Goal: Transaction & Acquisition: Purchase product/service

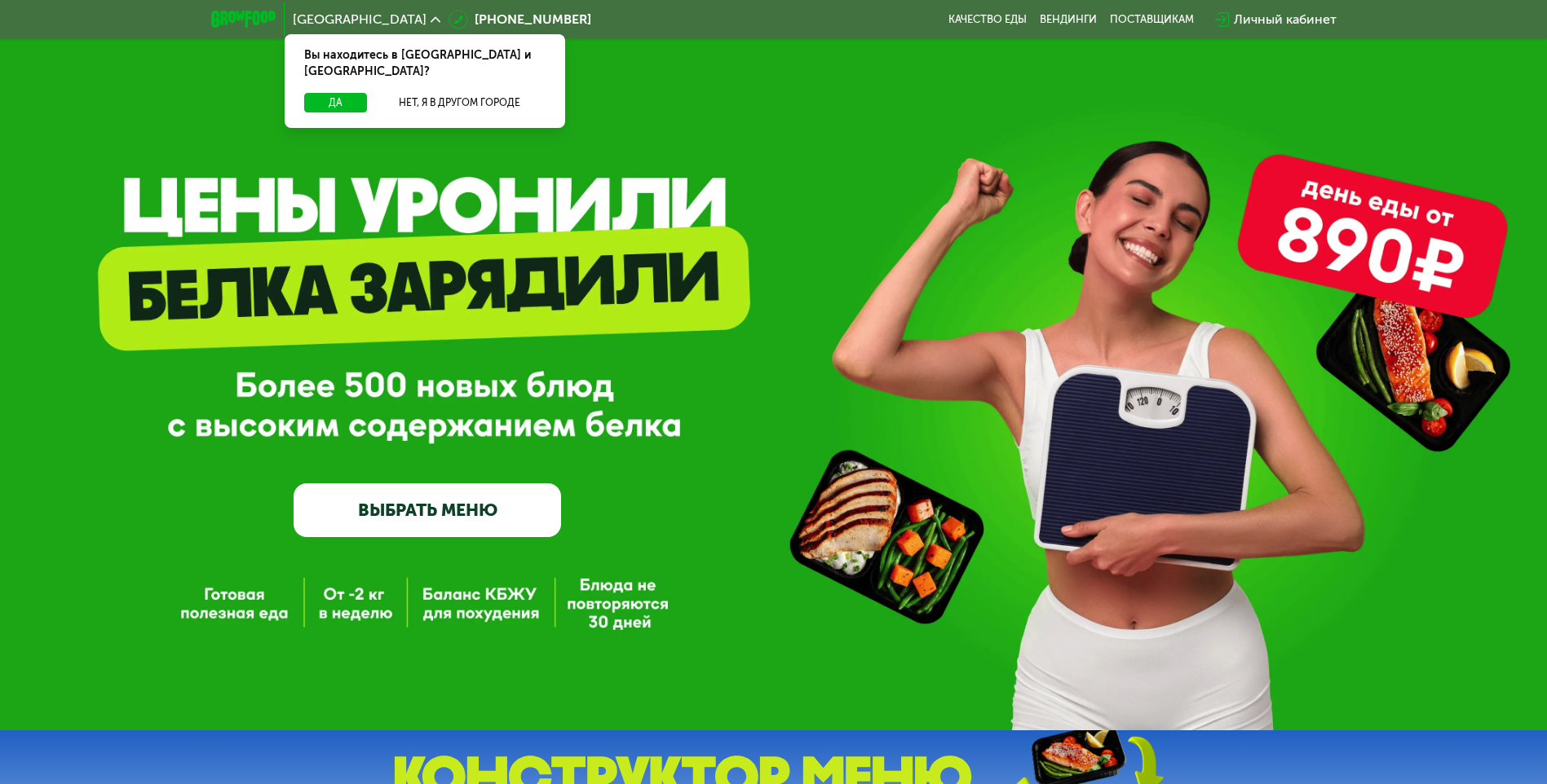
click at [421, 503] on link "ВЫБРАТЬ МЕНЮ" at bounding box center [427, 510] width 268 height 53
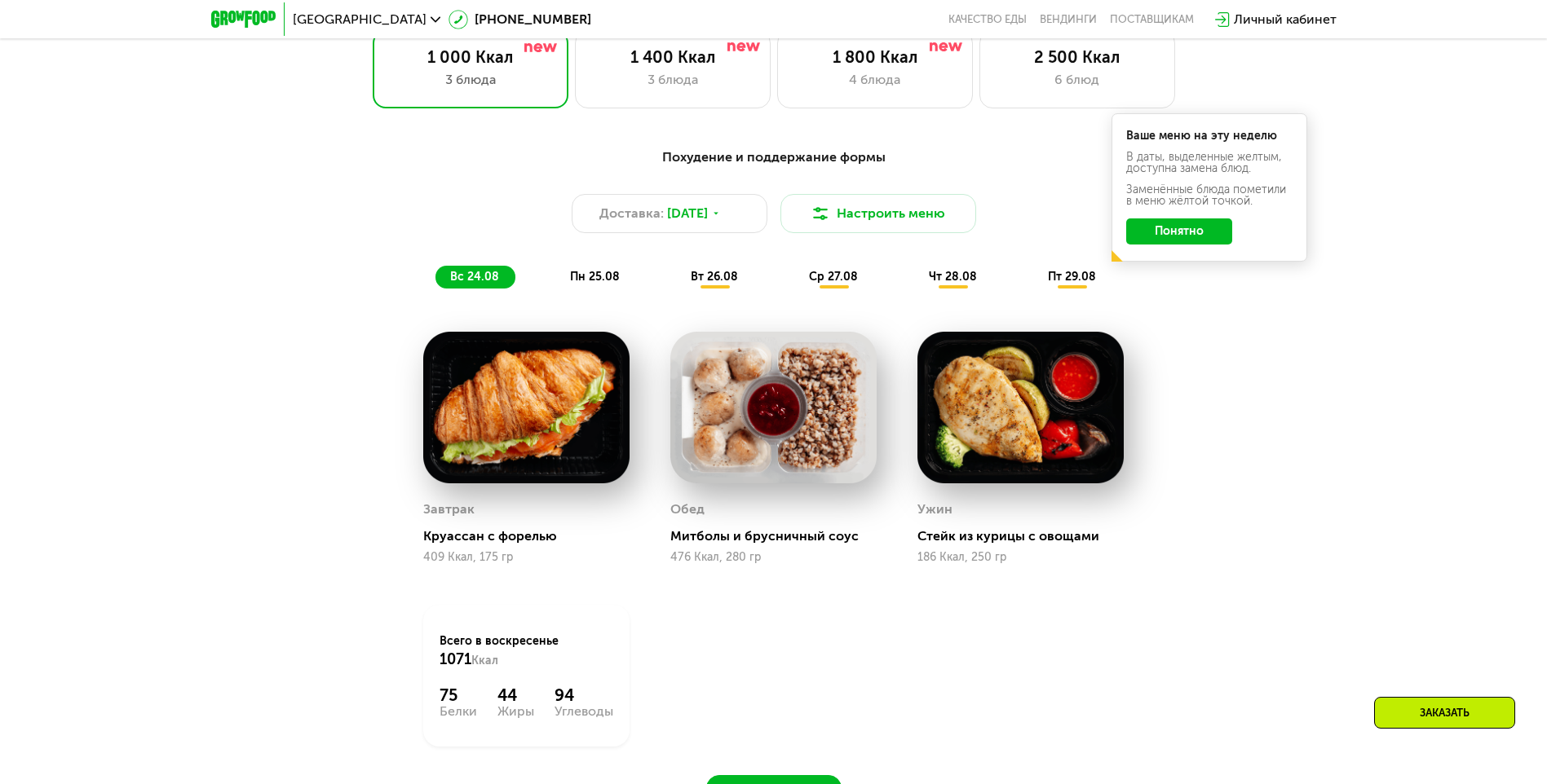
scroll to position [633, 0]
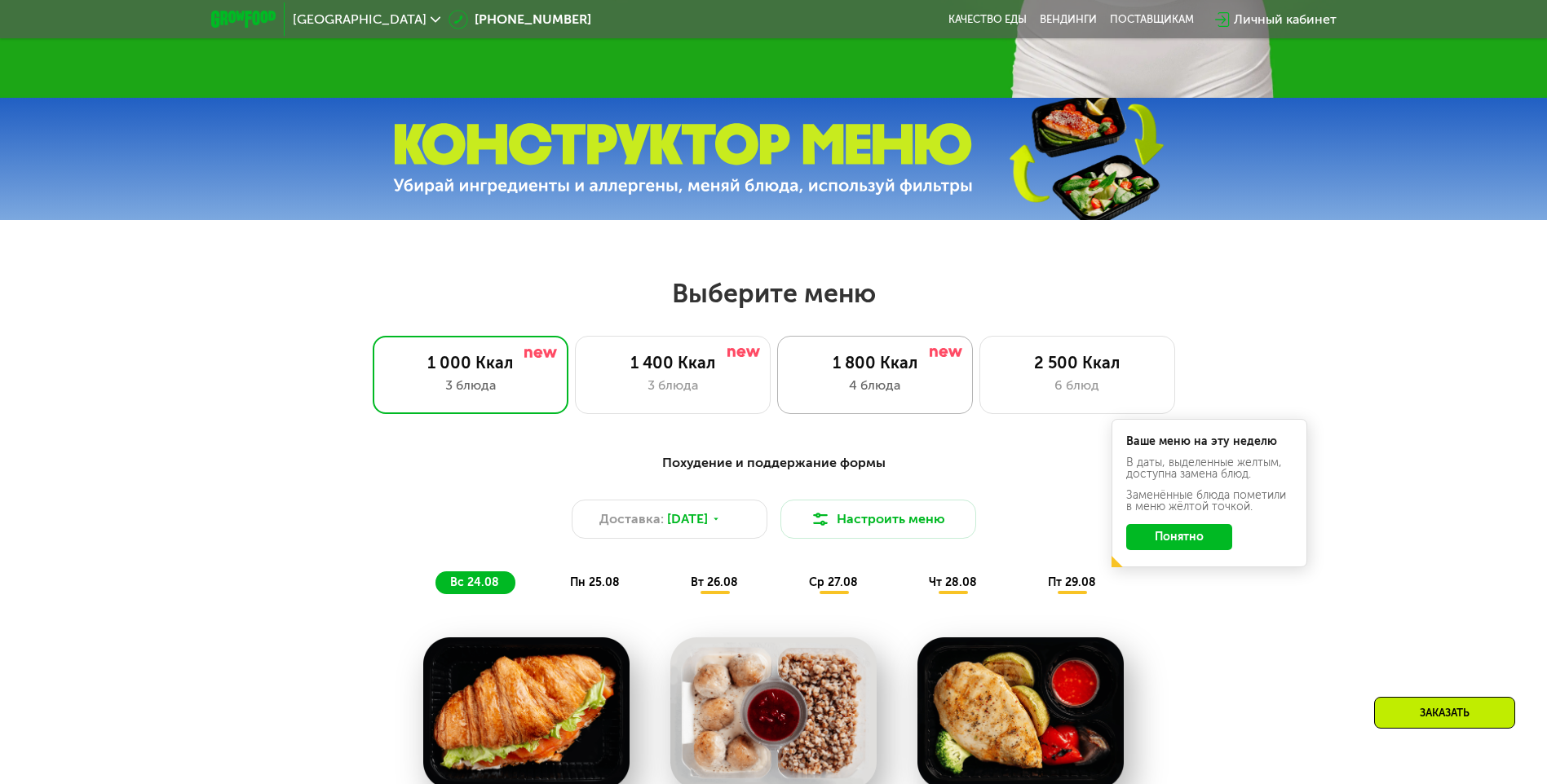
click at [850, 373] on div "1 800 Ккал" at bounding box center [875, 362] width 161 height 19
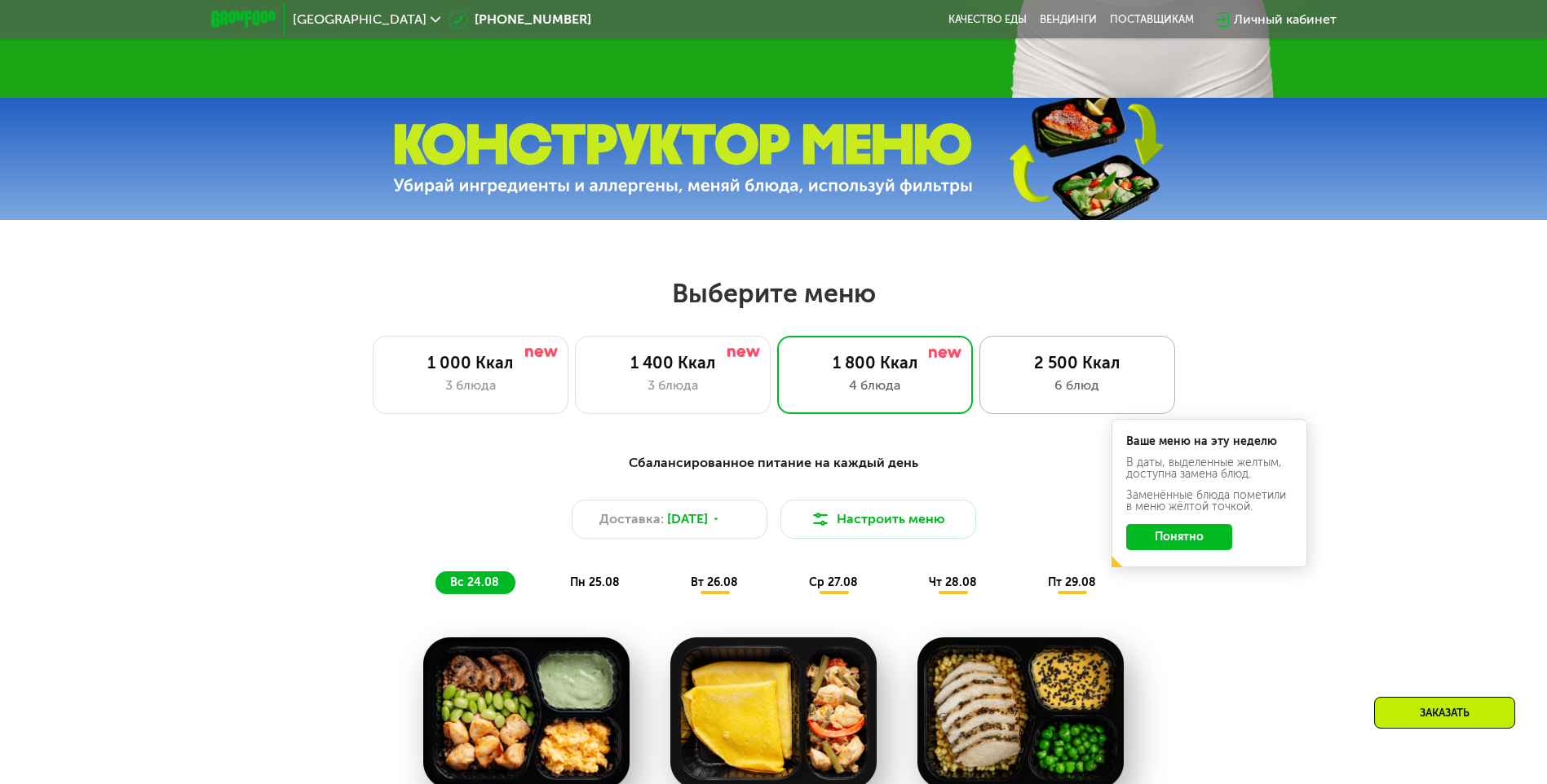
click at [1074, 387] on div "6 блюд" at bounding box center [1077, 385] width 161 height 19
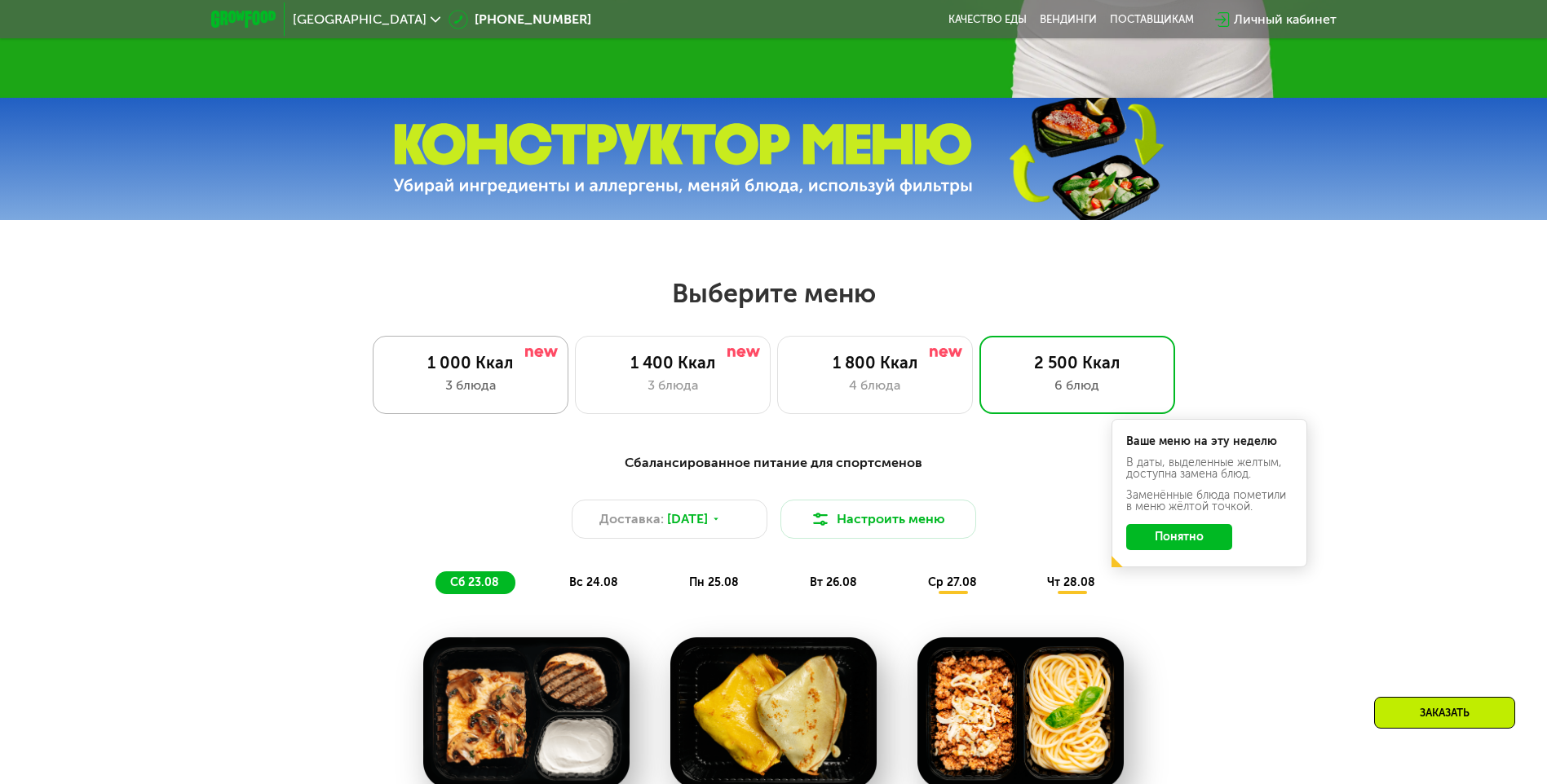
drag, startPoint x: 500, startPoint y: 370, endPoint x: 597, endPoint y: 400, distance: 101.5
click at [501, 370] on div "1 000 Ккал" at bounding box center [470, 362] width 161 height 19
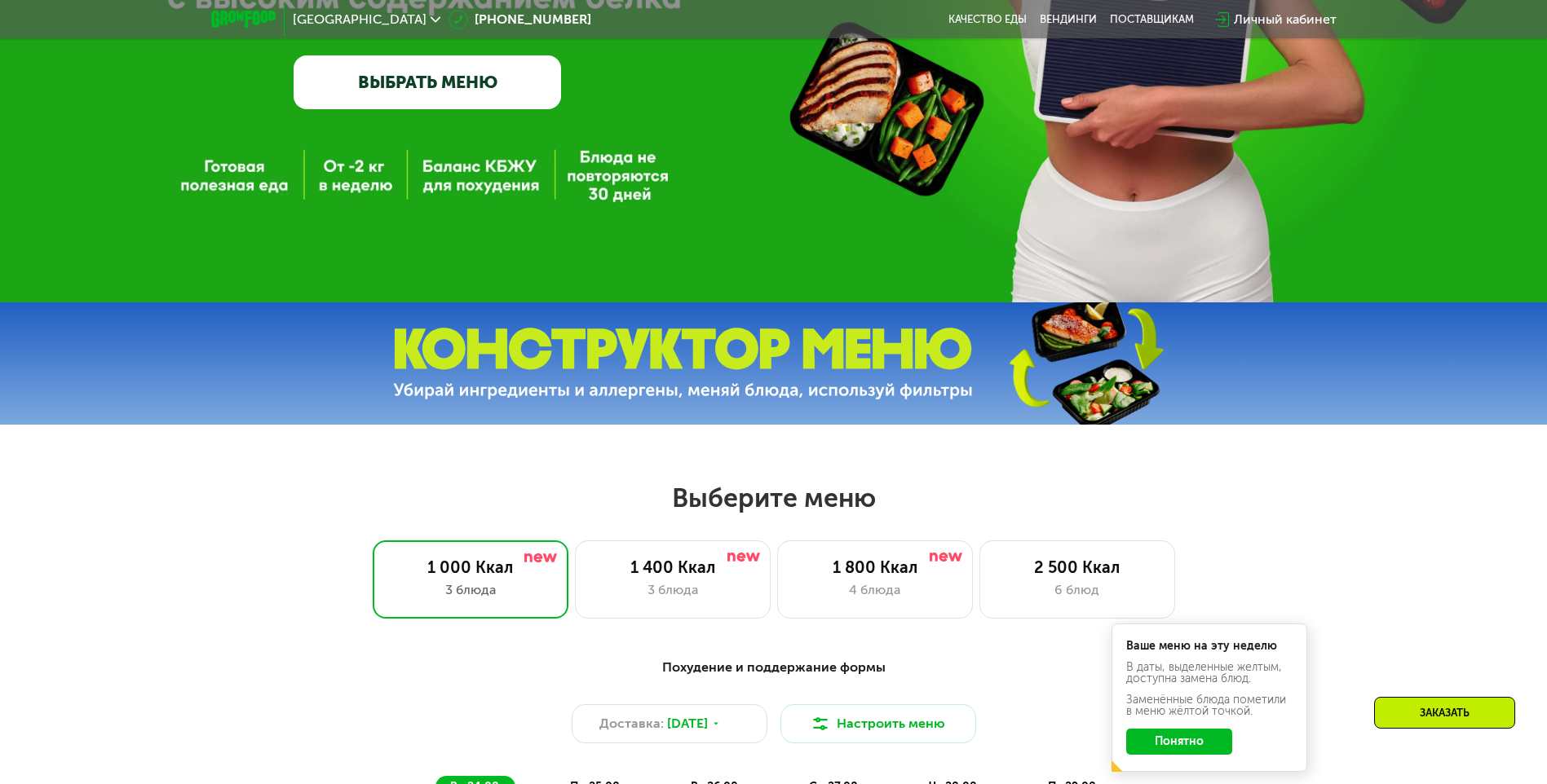
scroll to position [796, 0]
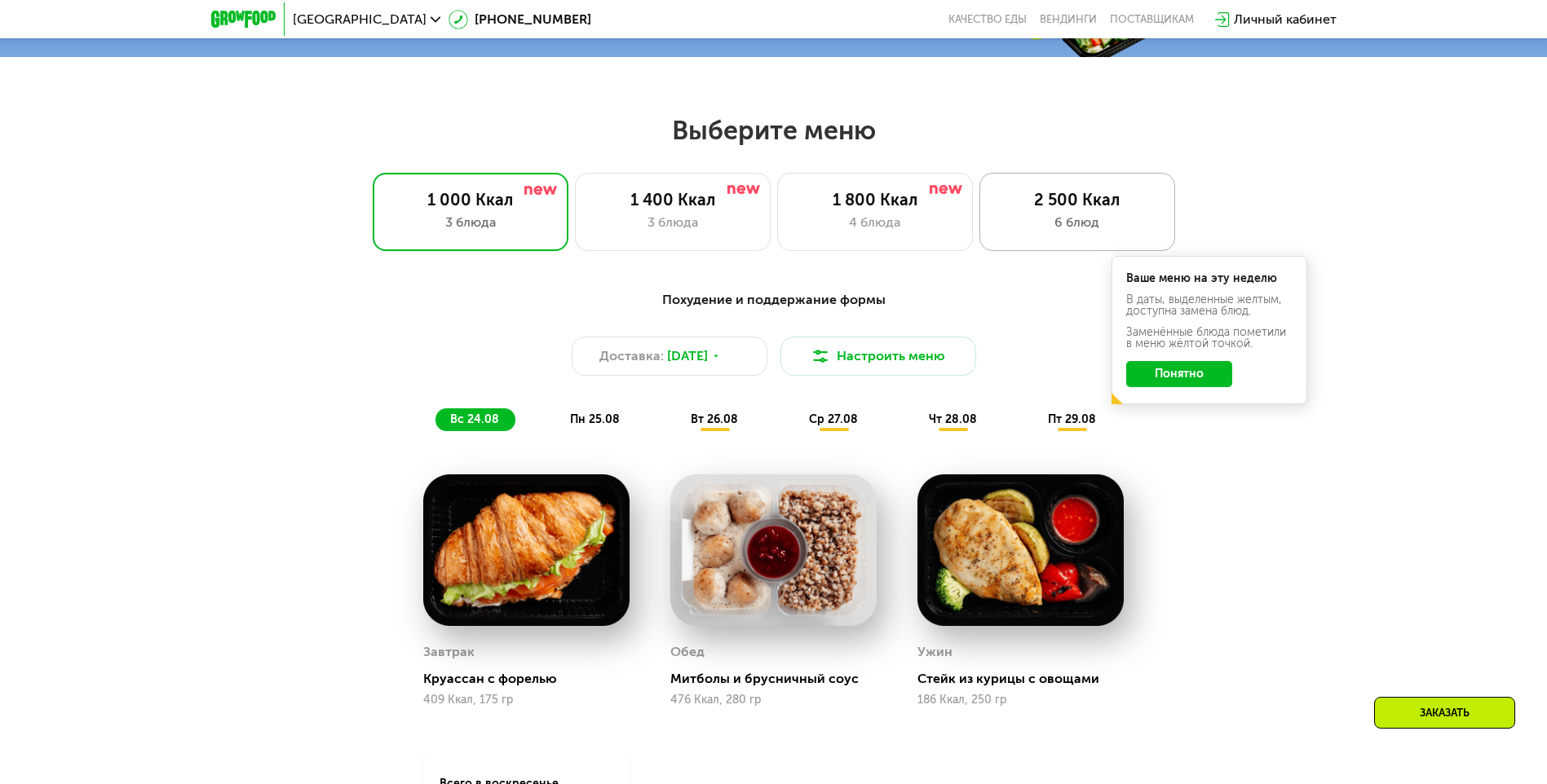
click at [1049, 194] on div "2 500 Ккал 6 блюд" at bounding box center [1078, 212] width 196 height 79
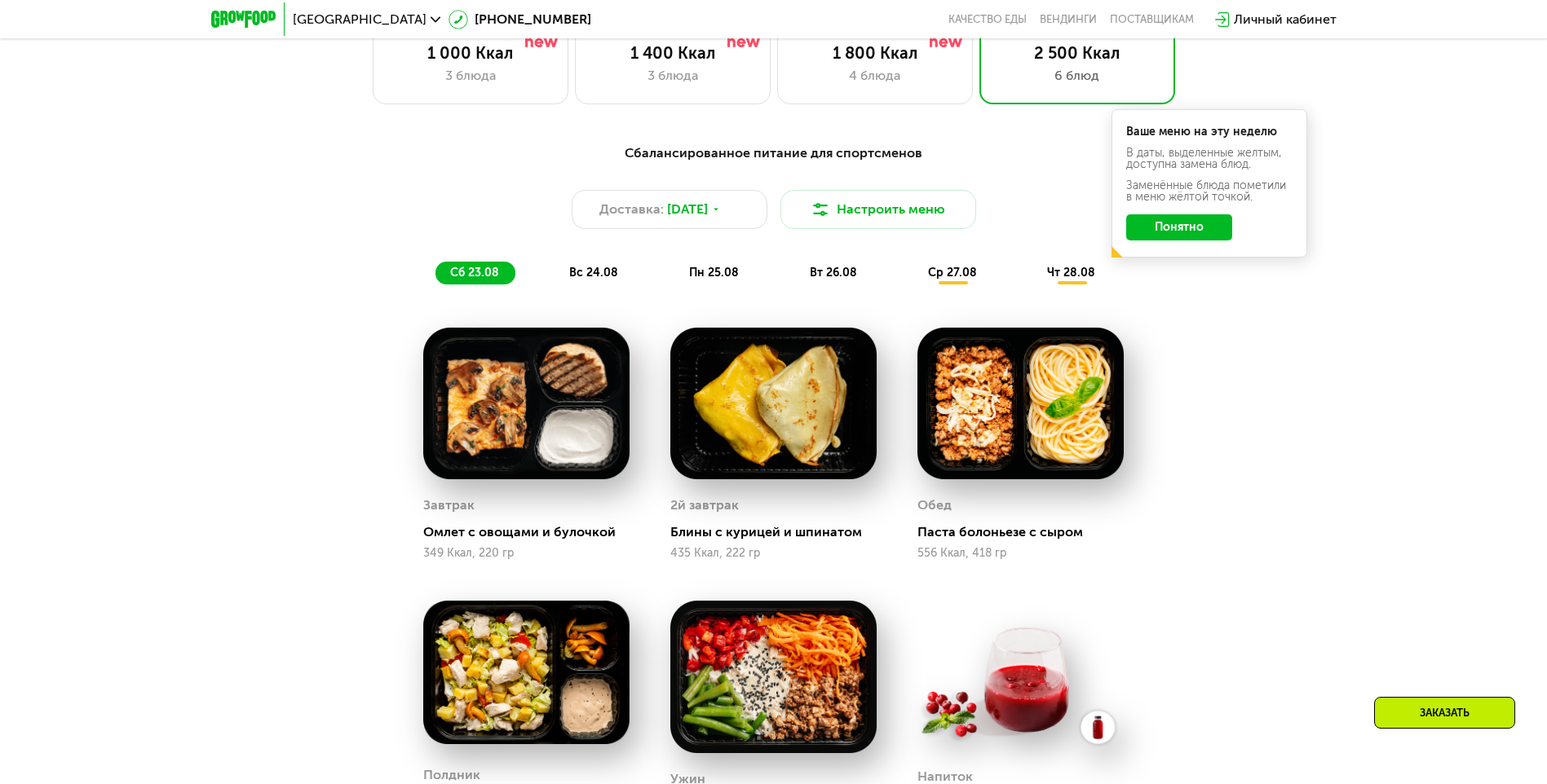
scroll to position [959, 0]
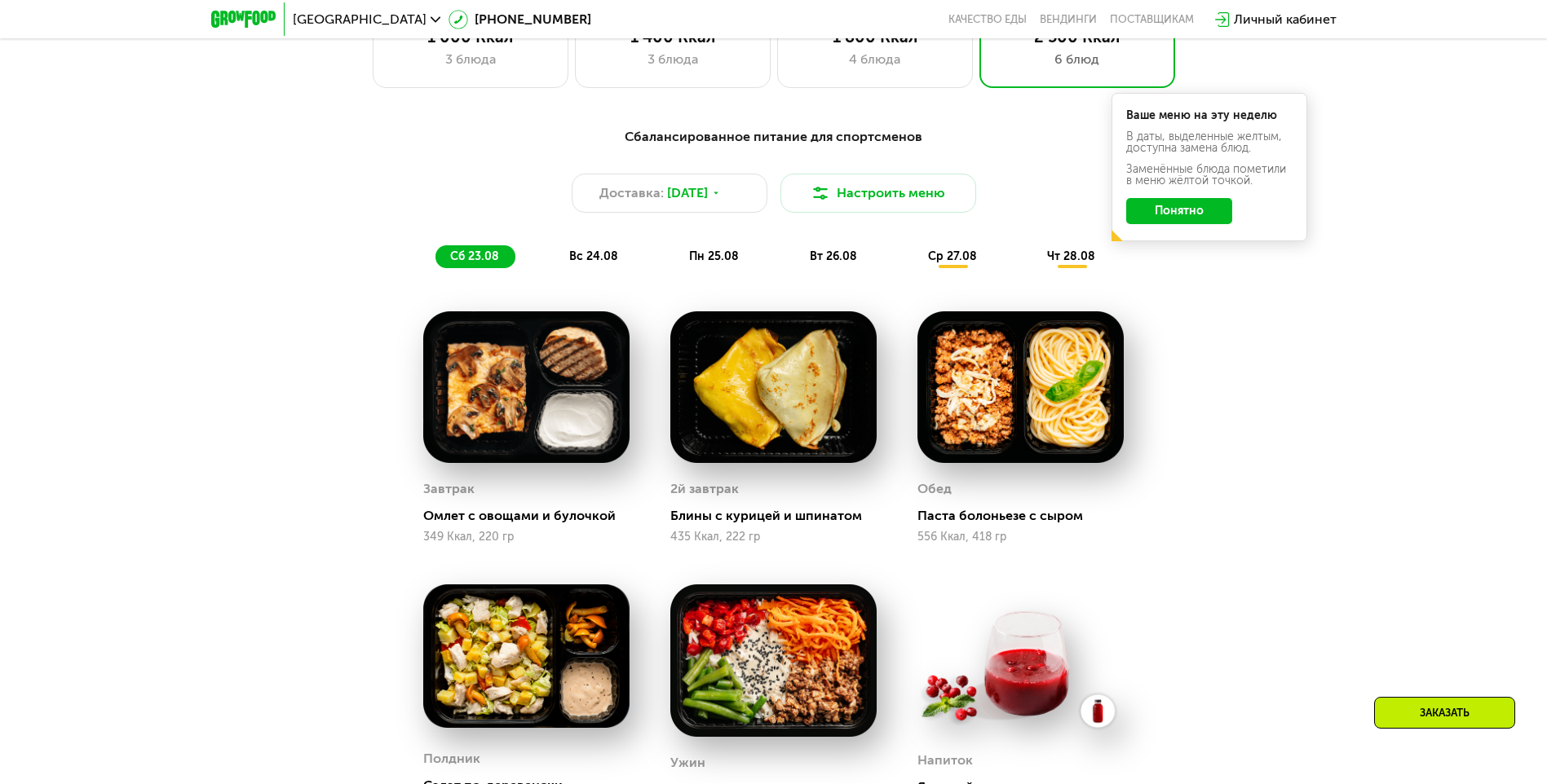
click at [620, 244] on div "Сбалансированное питание для спортсменов Доставка: [DATE] Настроить меню сб 23.…" at bounding box center [774, 197] width 966 height 141
click at [602, 260] on span "вс 24.08" at bounding box center [594, 256] width 49 height 14
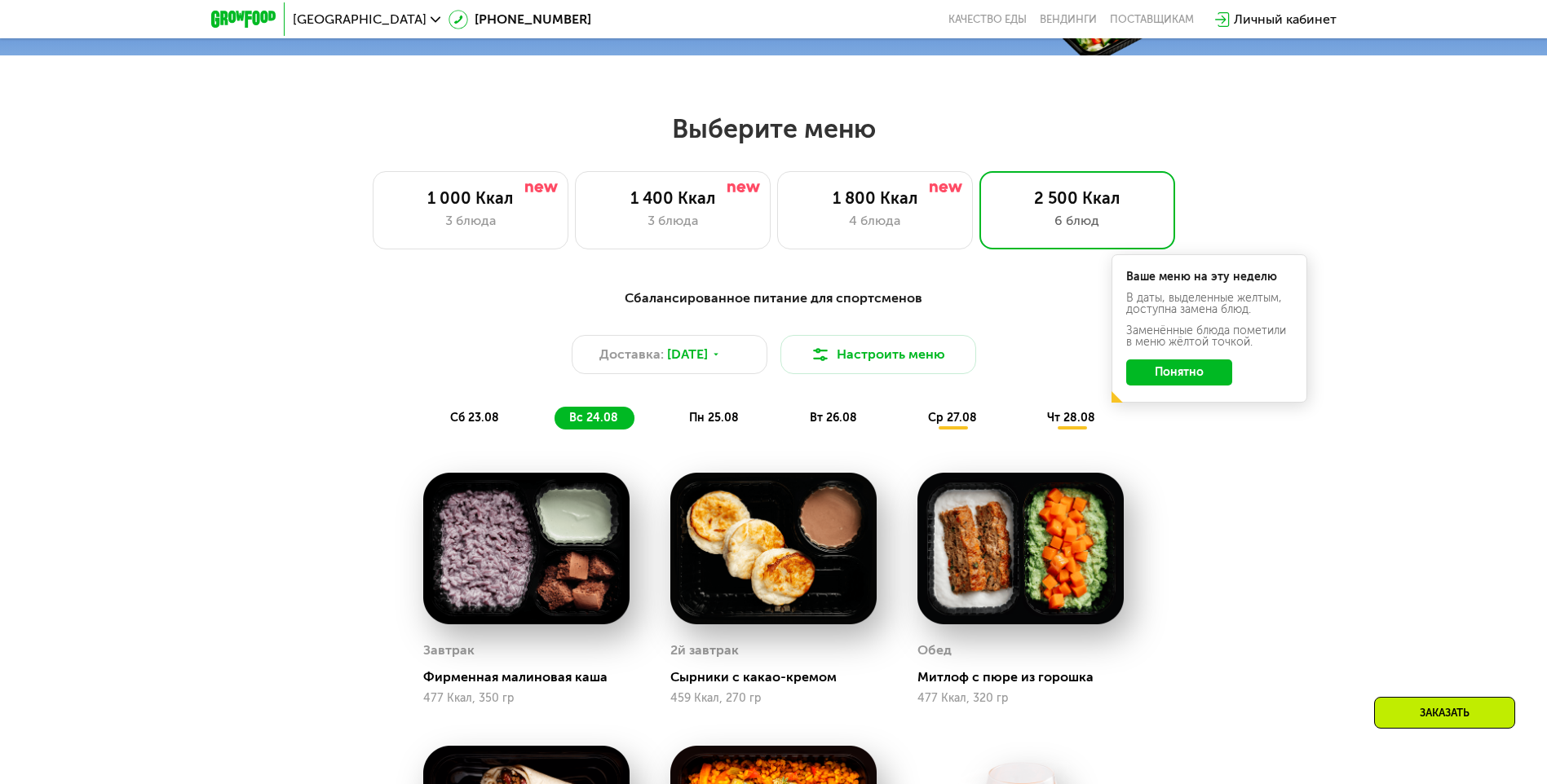
scroll to position [796, 0]
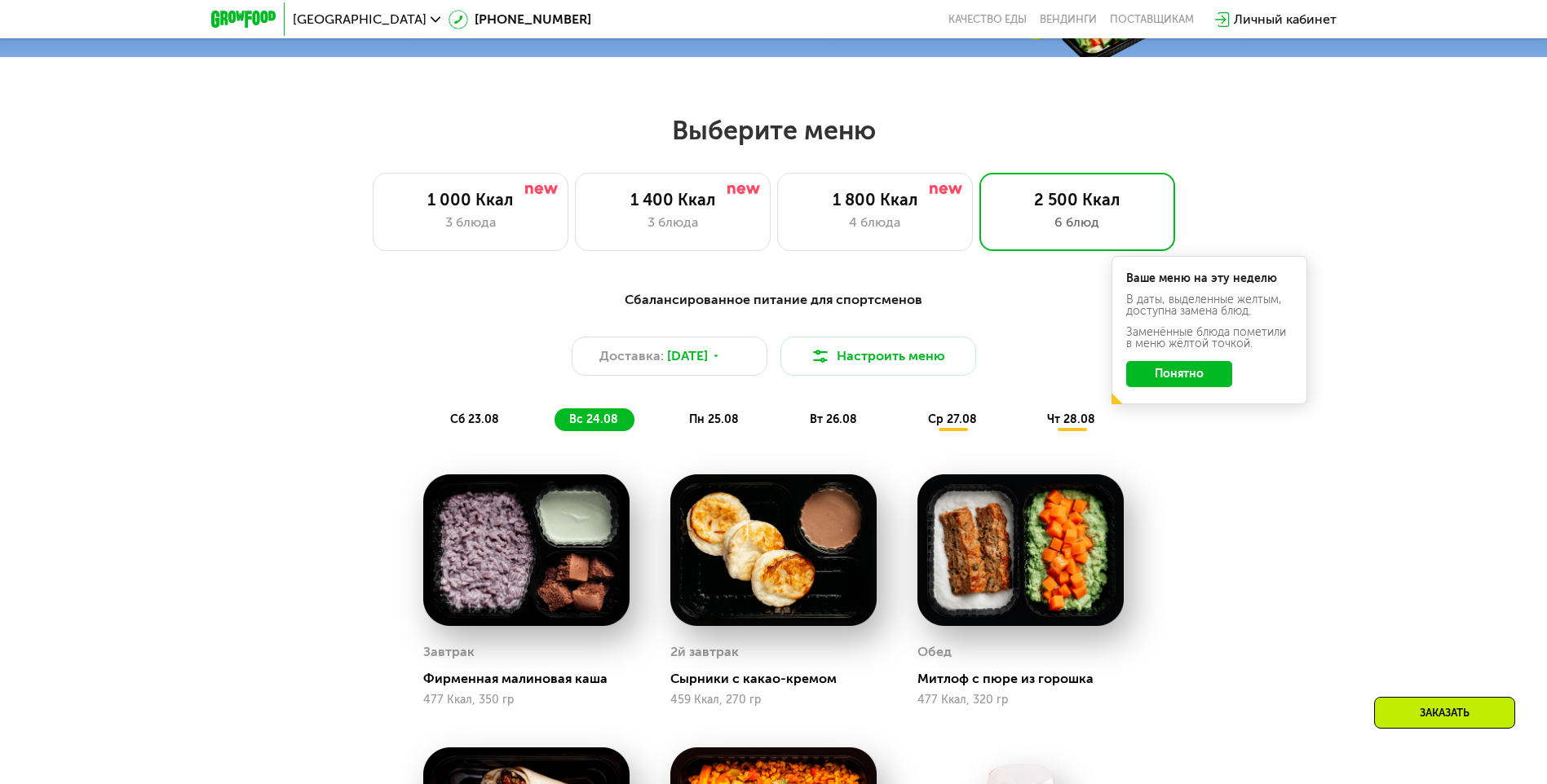
click at [795, 431] on div "пн 25.08" at bounding box center [835, 420] width 79 height 23
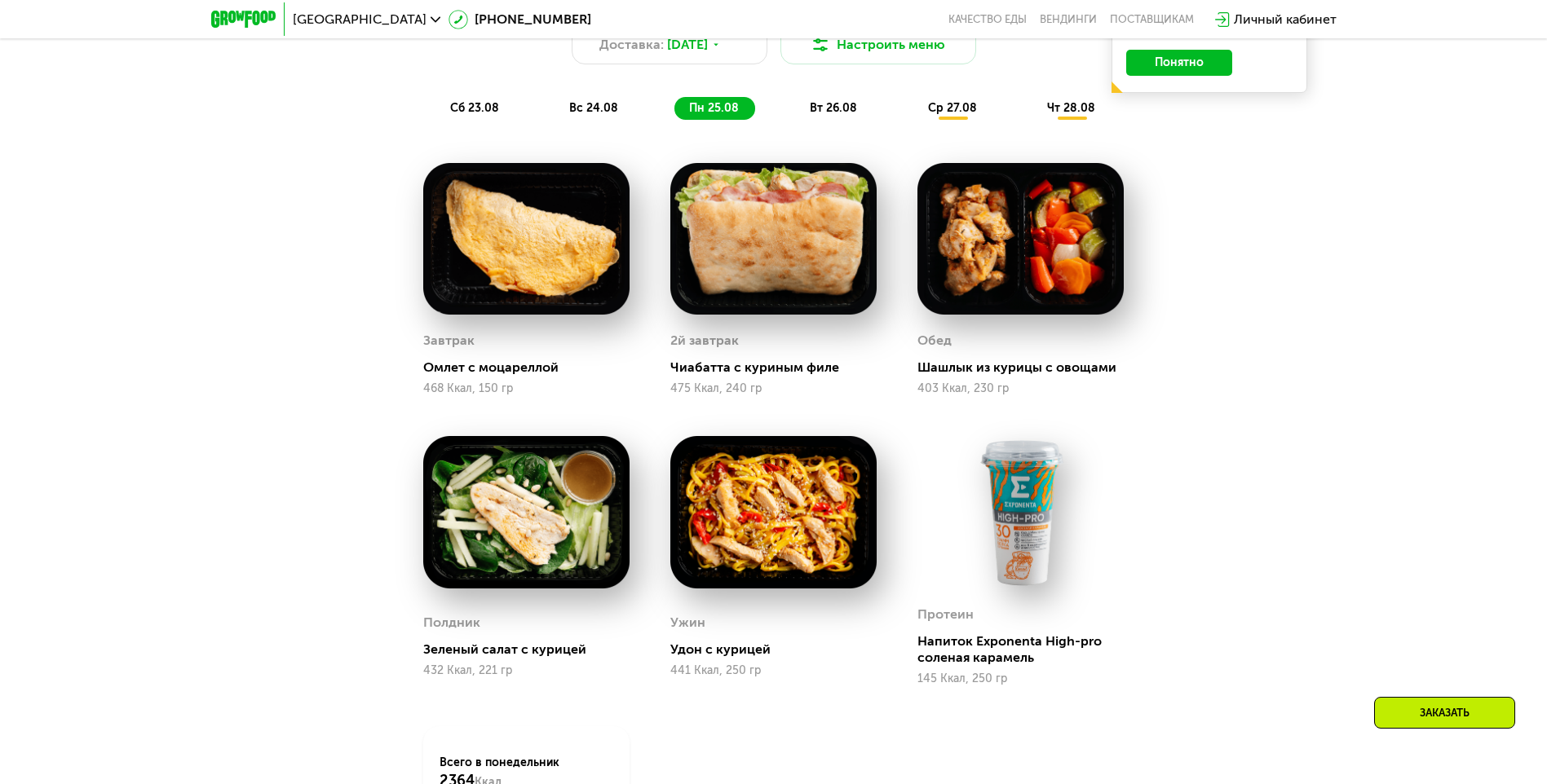
scroll to position [1041, 0]
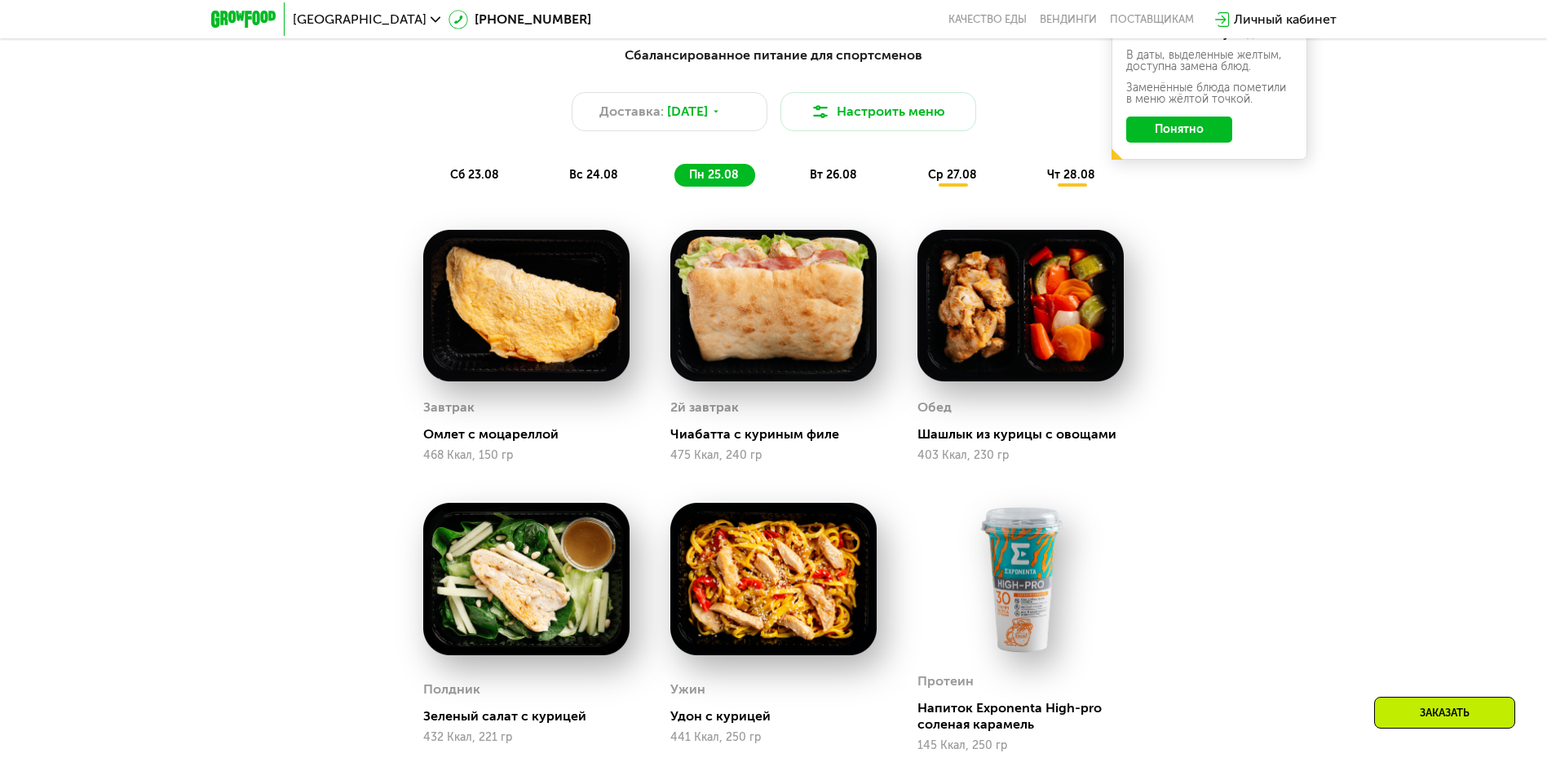
click at [837, 177] on span "вт 26.08" at bounding box center [834, 175] width 48 height 14
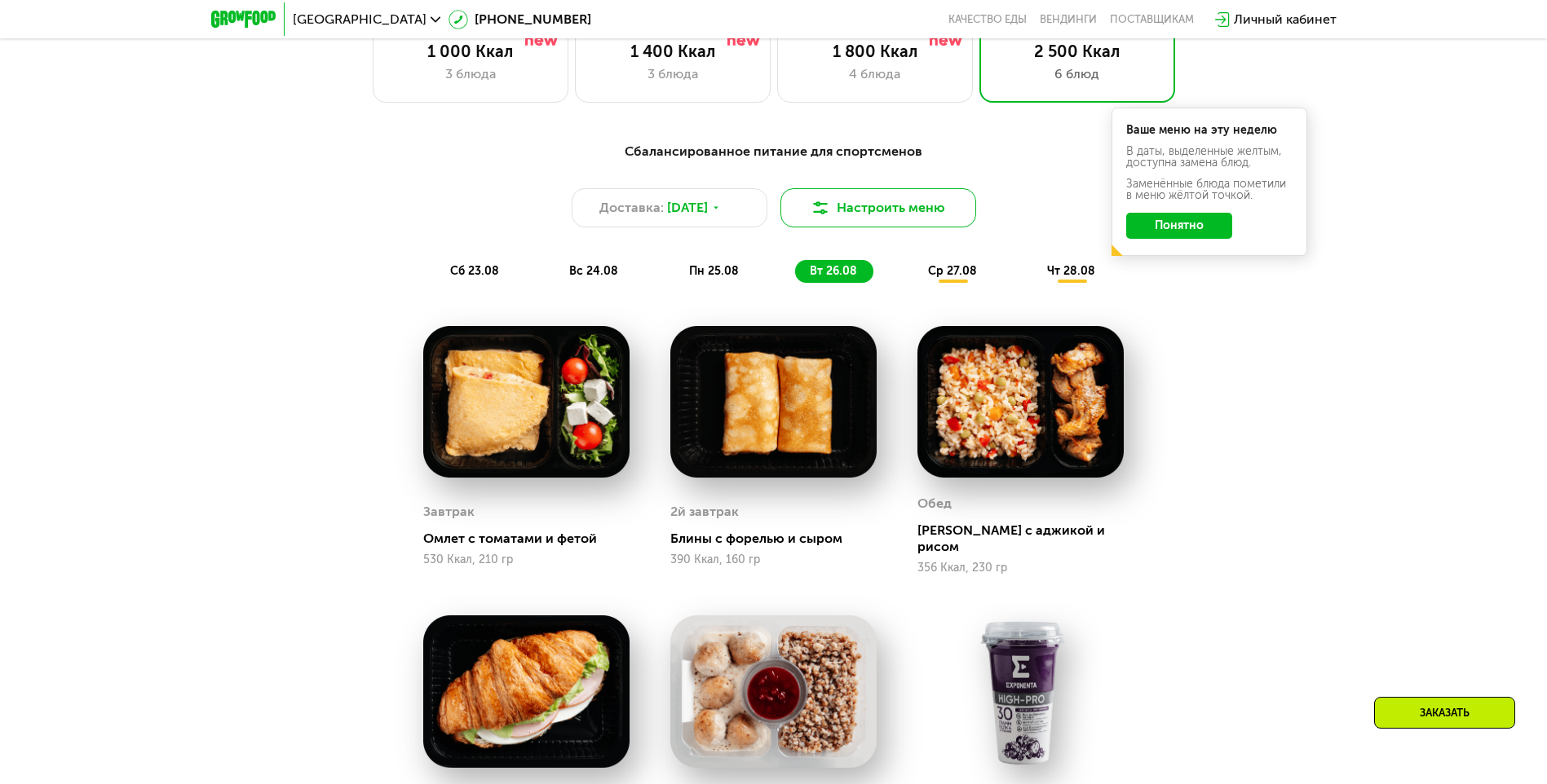
scroll to position [796, 0]
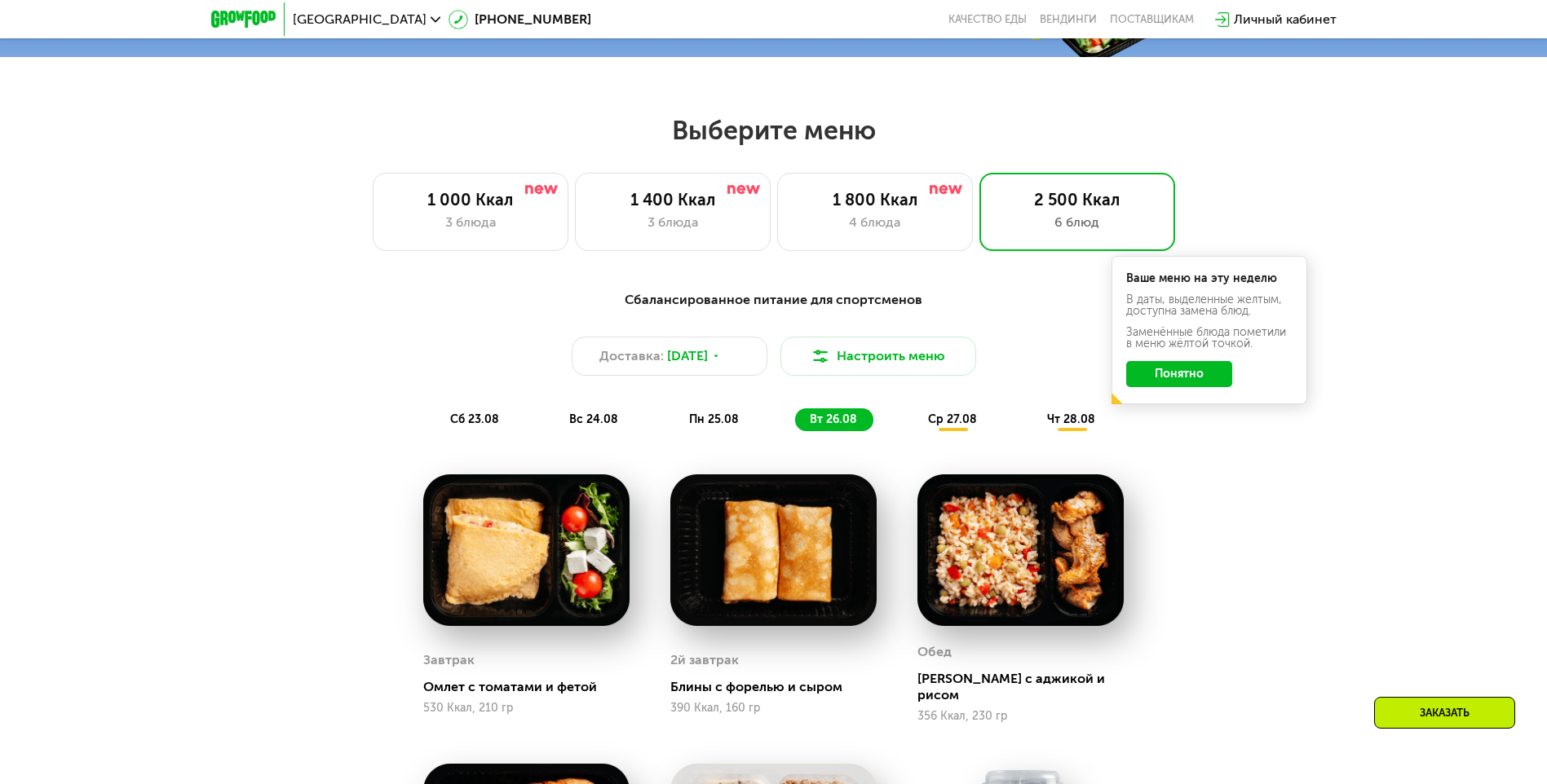
click at [948, 425] on span "ср 27.08" at bounding box center [952, 420] width 49 height 14
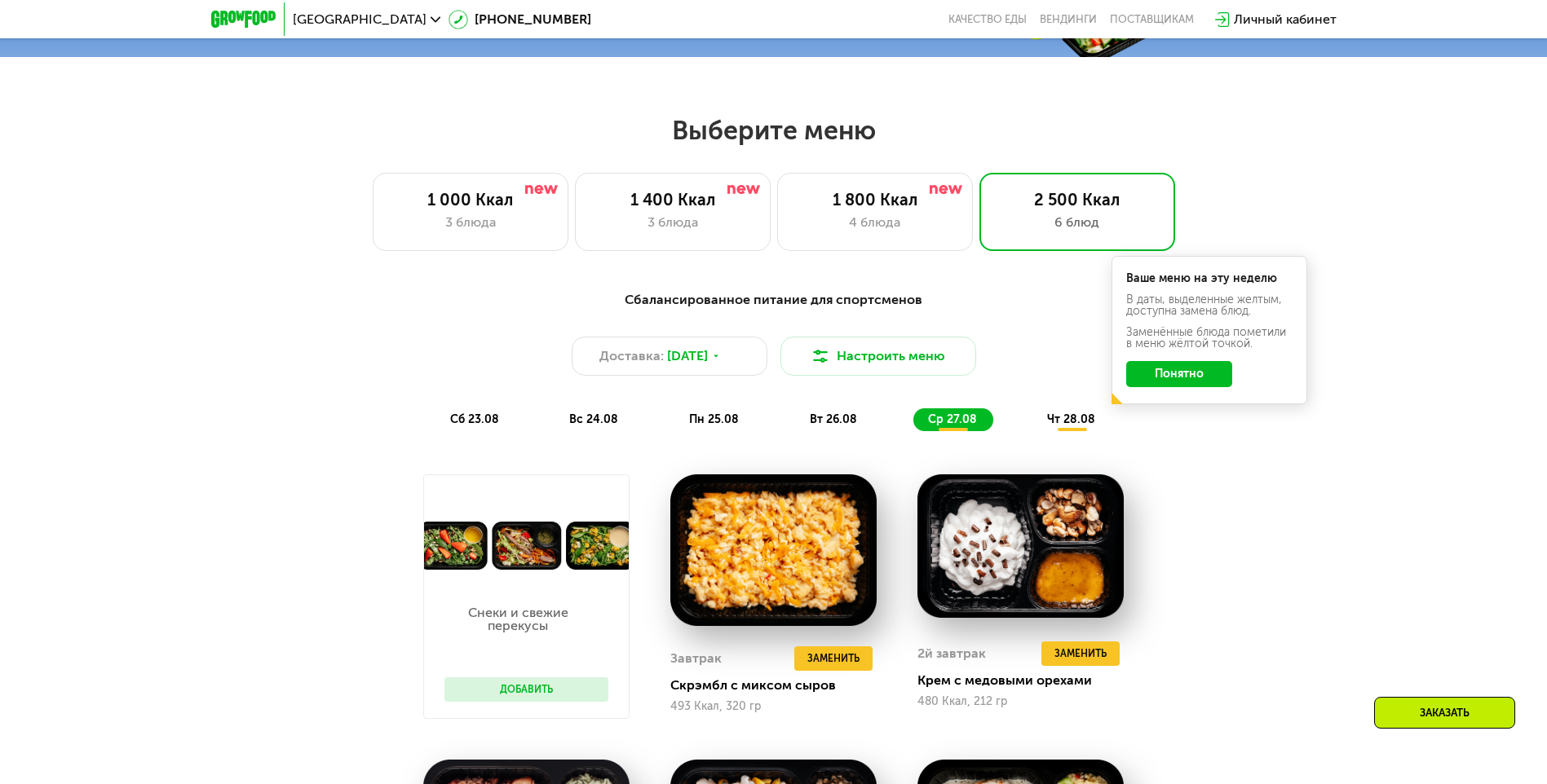
click at [1034, 423] on div "сб 23.08 вс 24.08 пн 25.08 вт 26.08 ср 27.08 чт 28.08" at bounding box center [774, 420] width 677 height 23
click at [1054, 423] on span "чт 28.08" at bounding box center [1072, 420] width 49 height 14
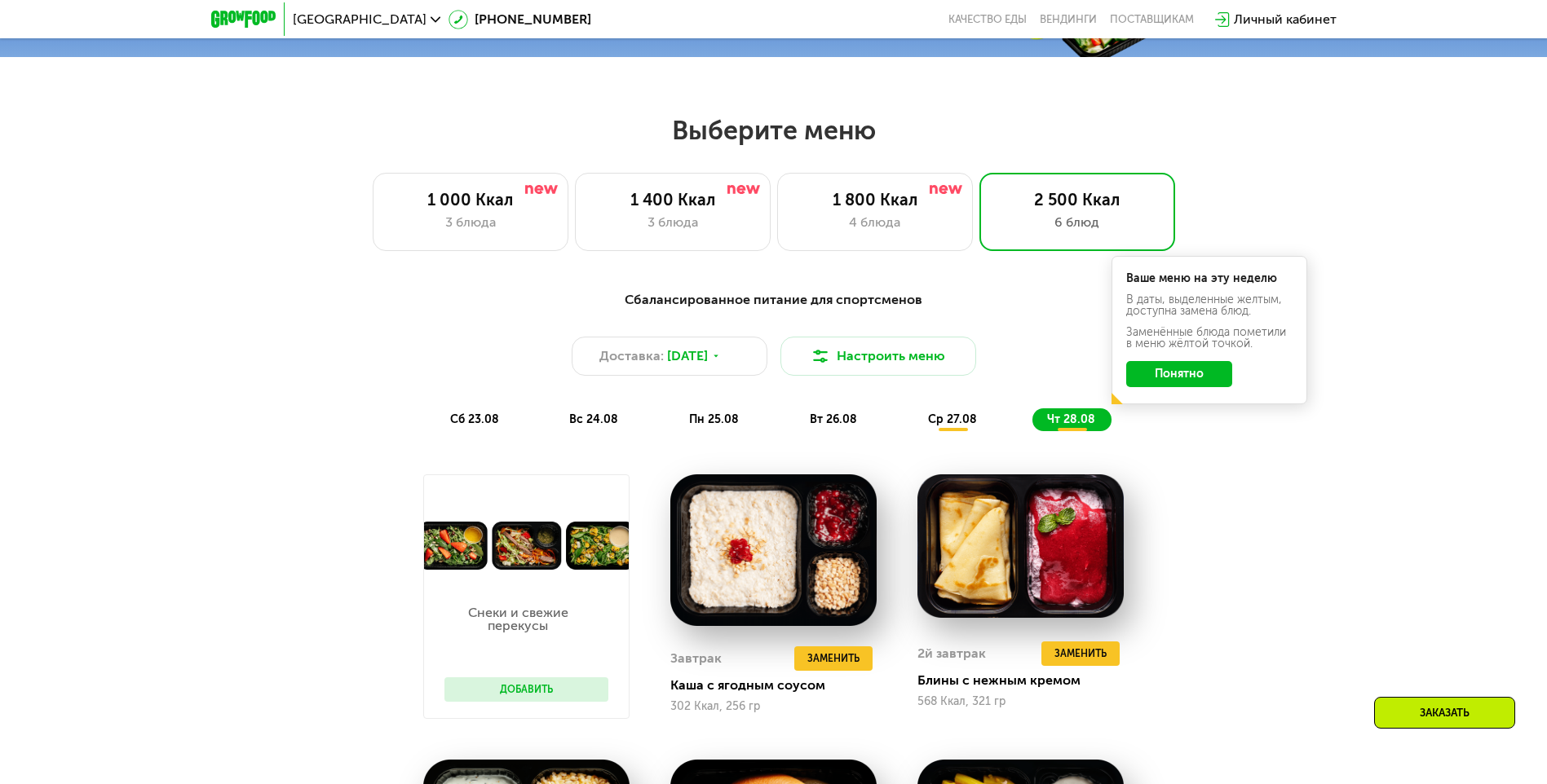
click at [1033, 414] on div "ср 27.08" at bounding box center [1072, 420] width 79 height 23
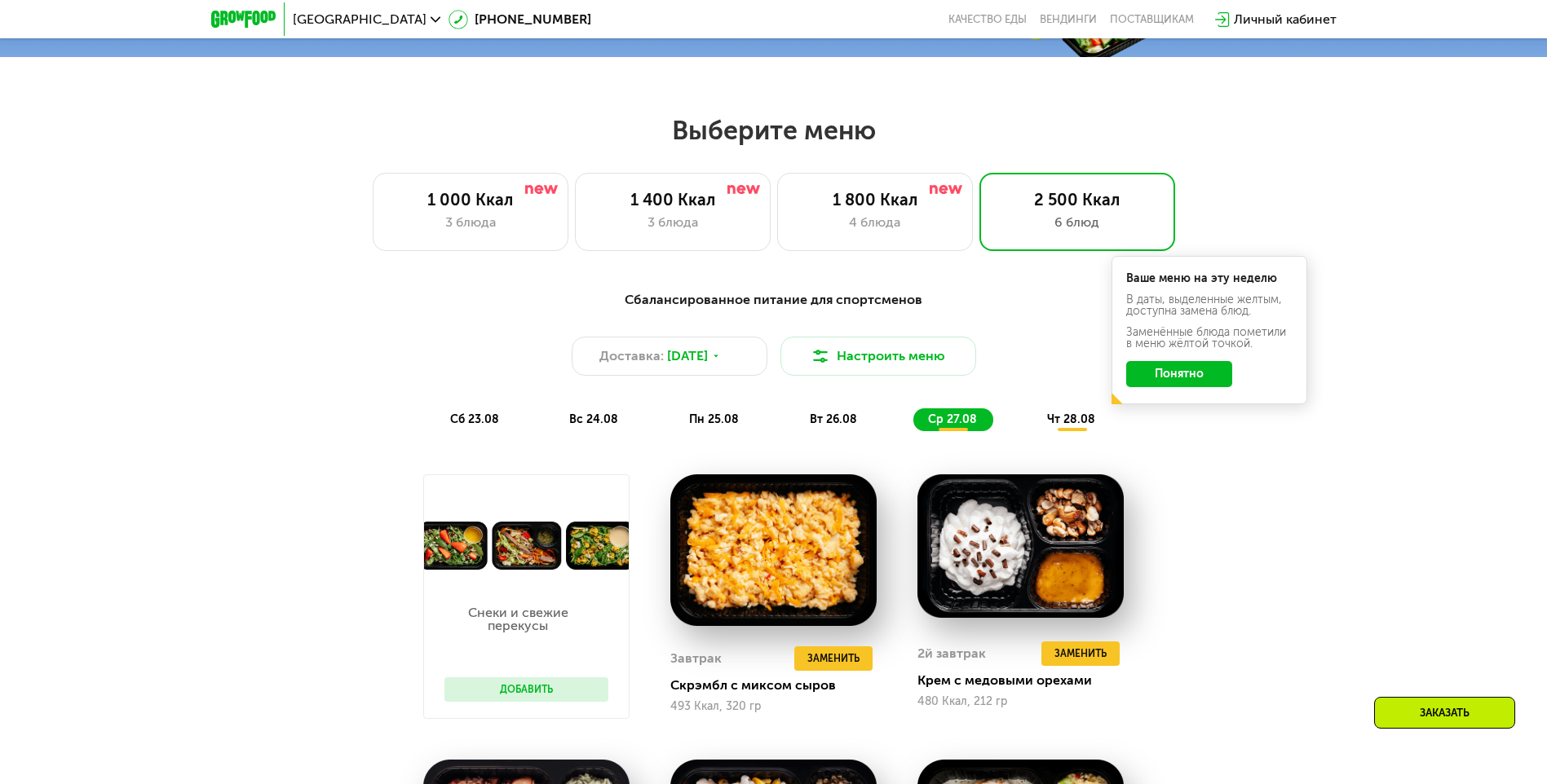
click at [558, 693] on button "Добавить" at bounding box center [527, 690] width 164 height 24
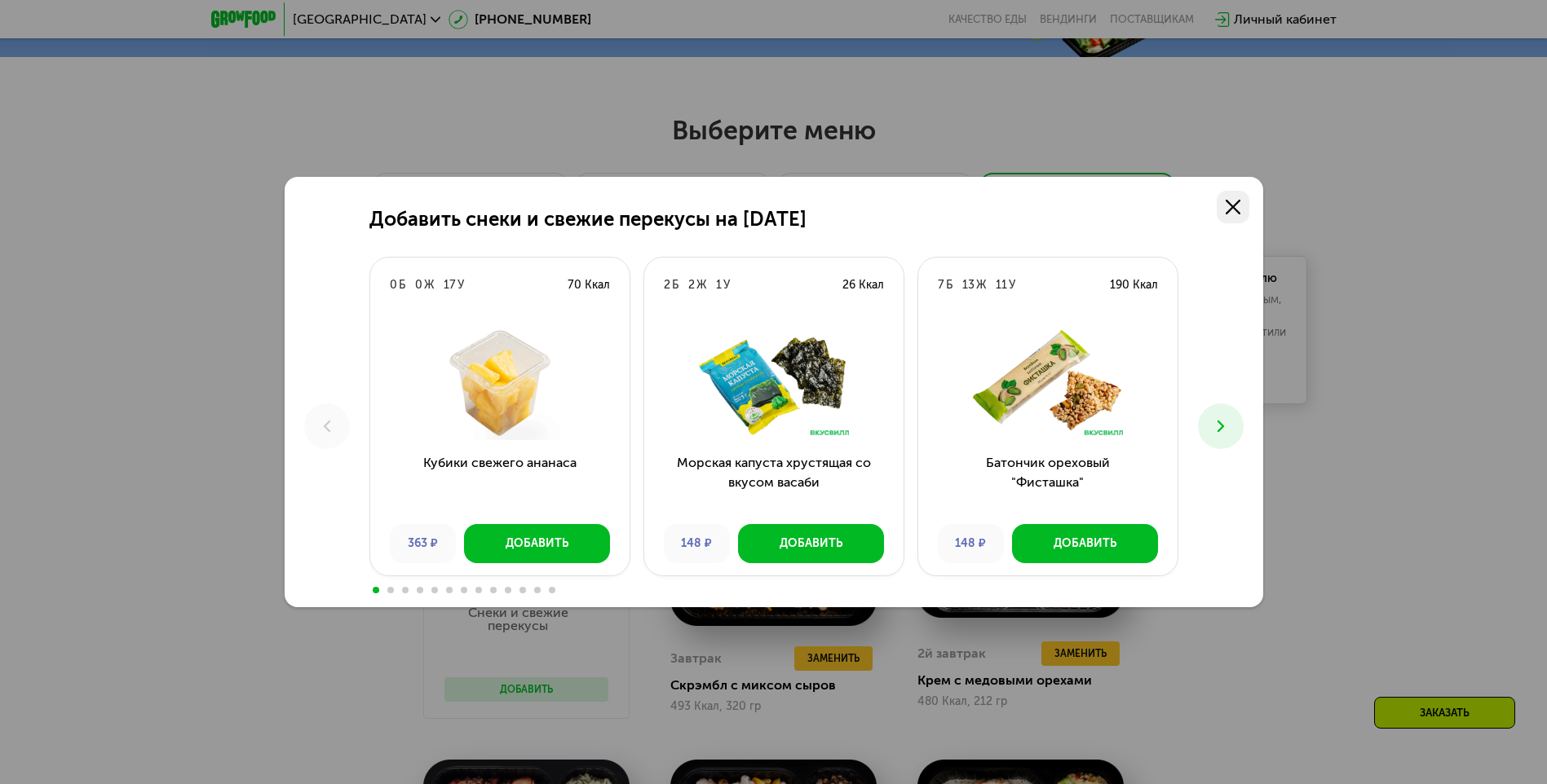
click at [1223, 206] on link at bounding box center [1233, 206] width 33 height 33
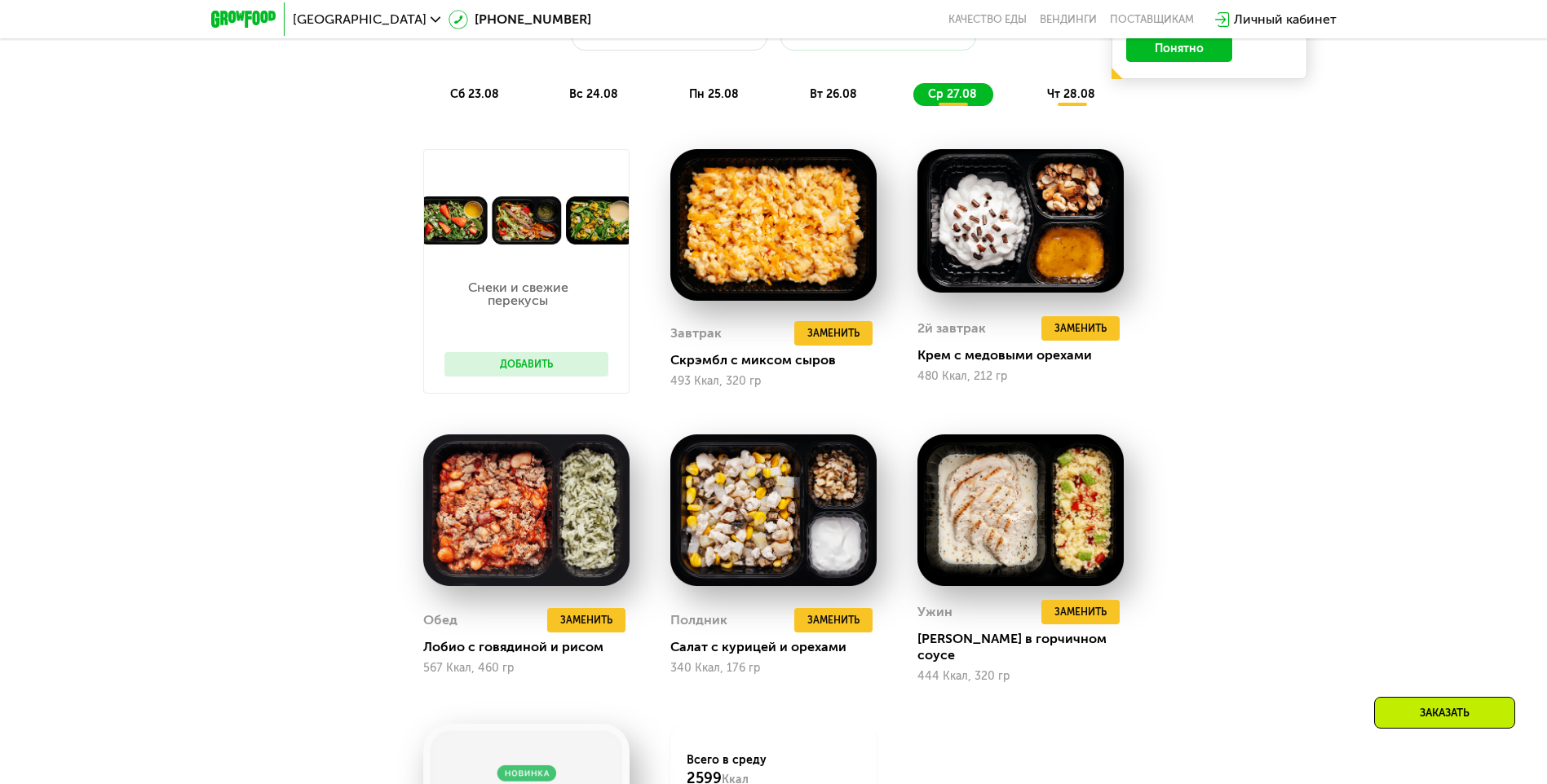
scroll to position [1041, 0]
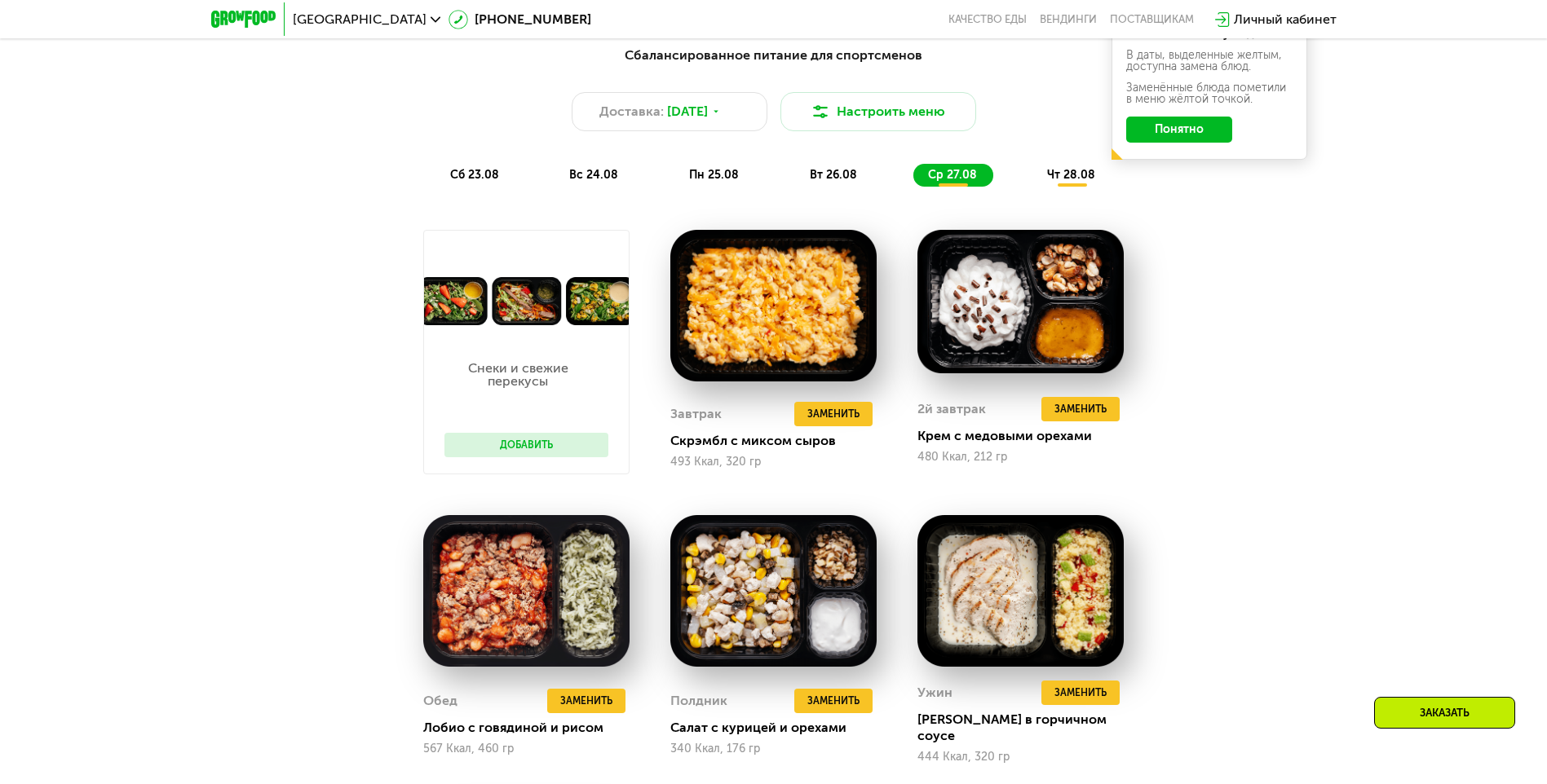
click at [1059, 186] on div "чт 28.08" at bounding box center [1072, 175] width 79 height 23
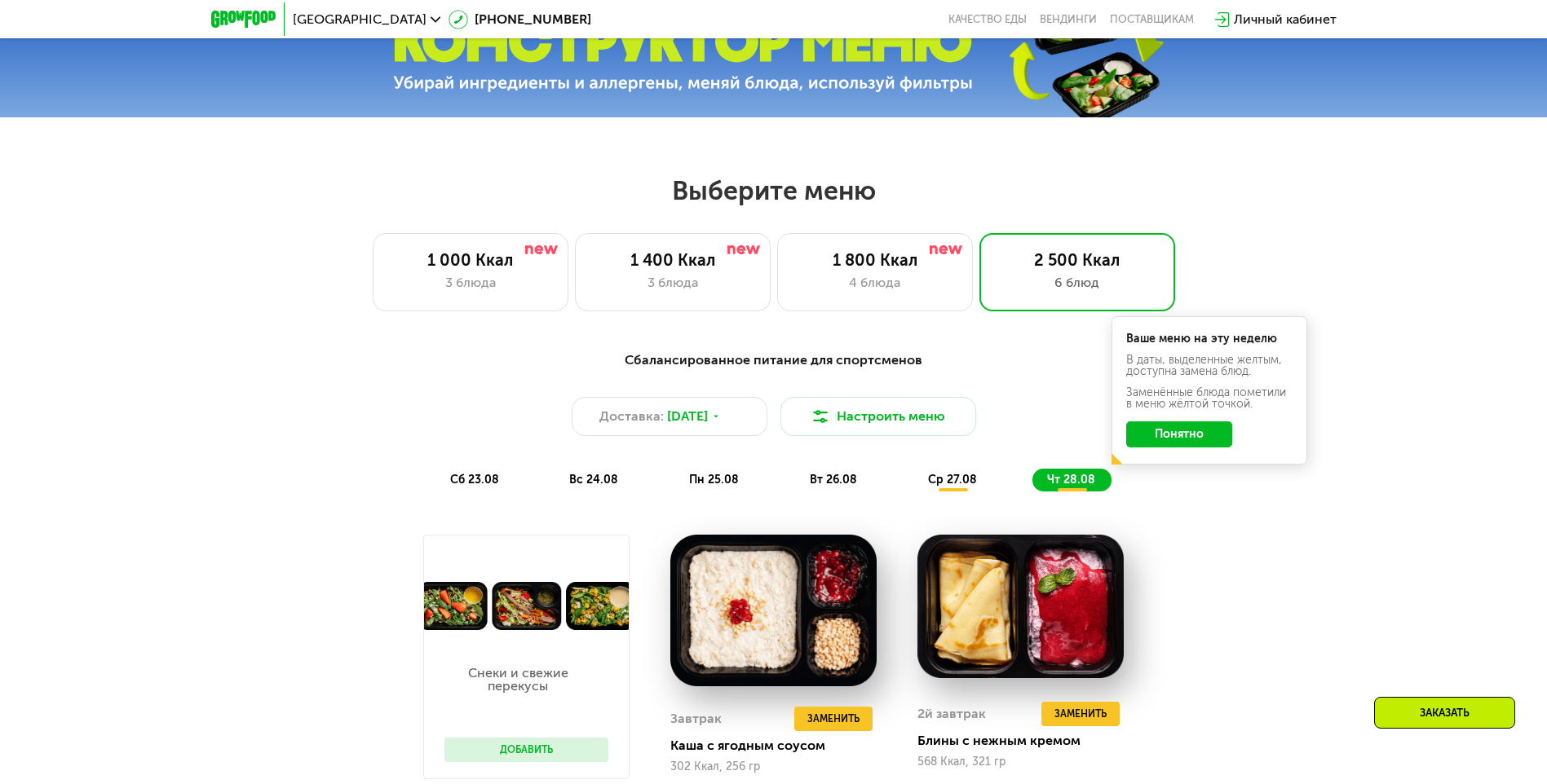
scroll to position [715, 0]
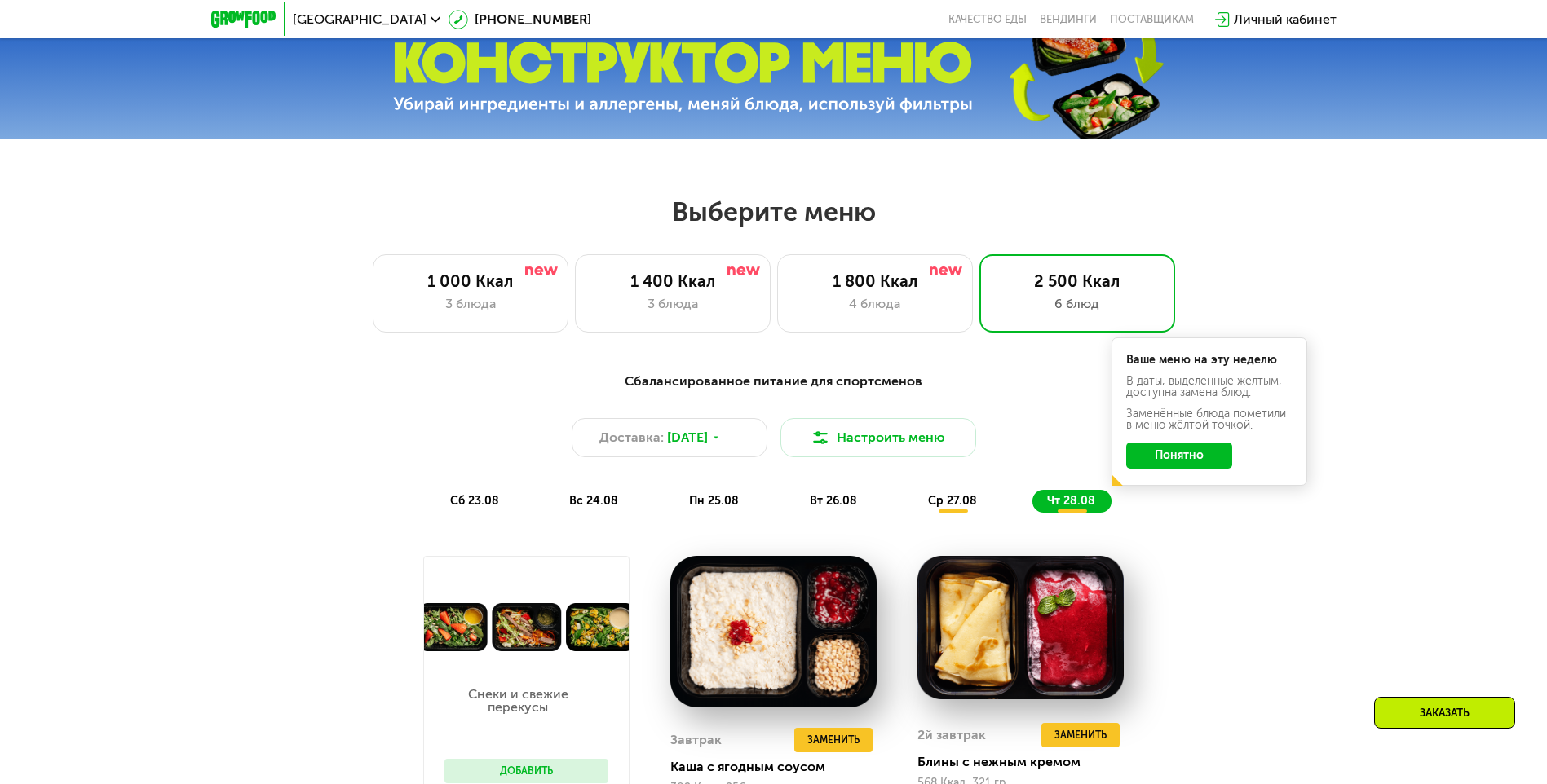
click at [1156, 453] on button "Понятно" at bounding box center [1179, 456] width 106 height 26
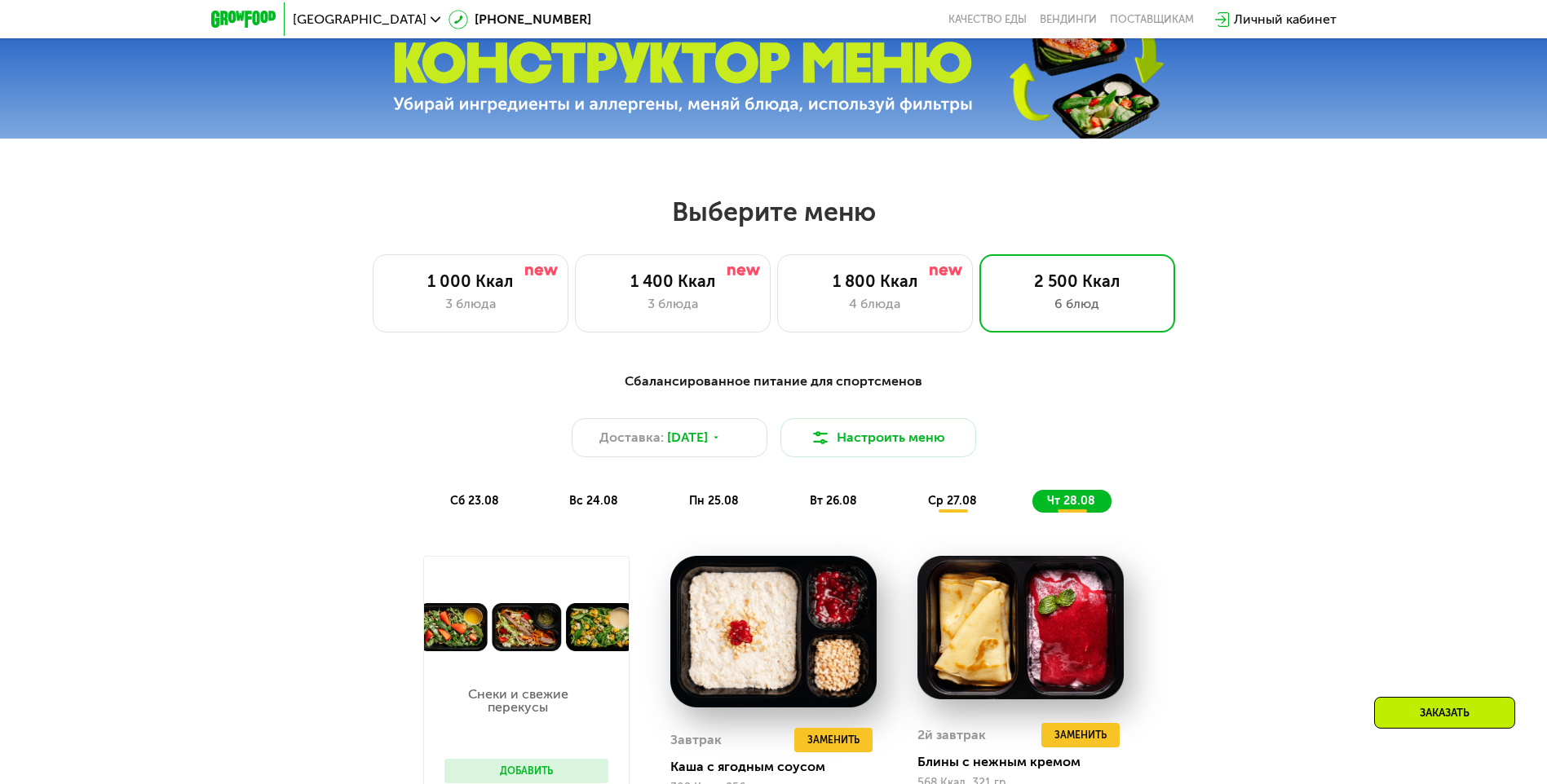
click at [471, 501] on span "сб 23.08" at bounding box center [474, 501] width 49 height 14
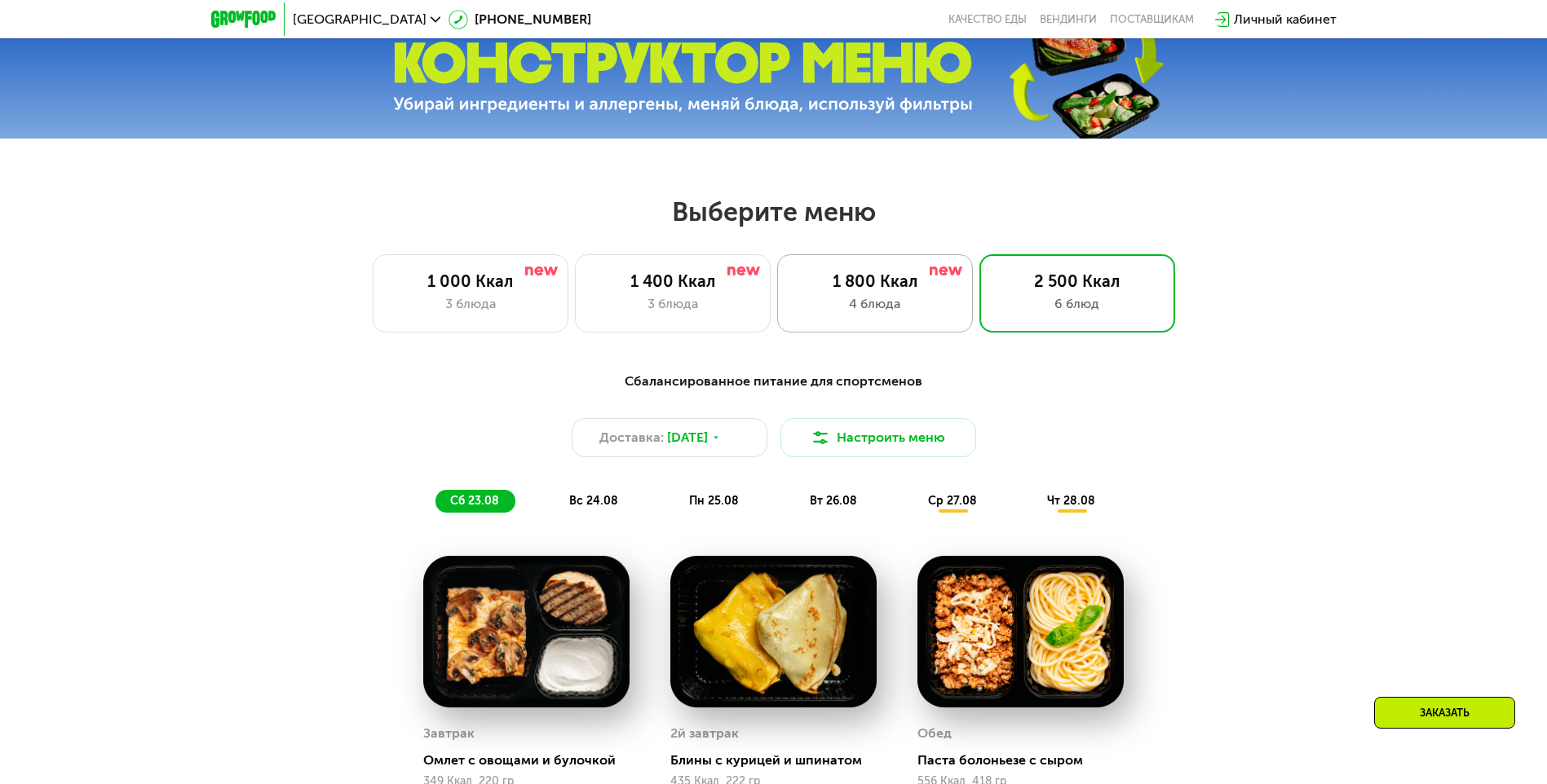
click at [941, 300] on div "4 блюда" at bounding box center [875, 303] width 161 height 19
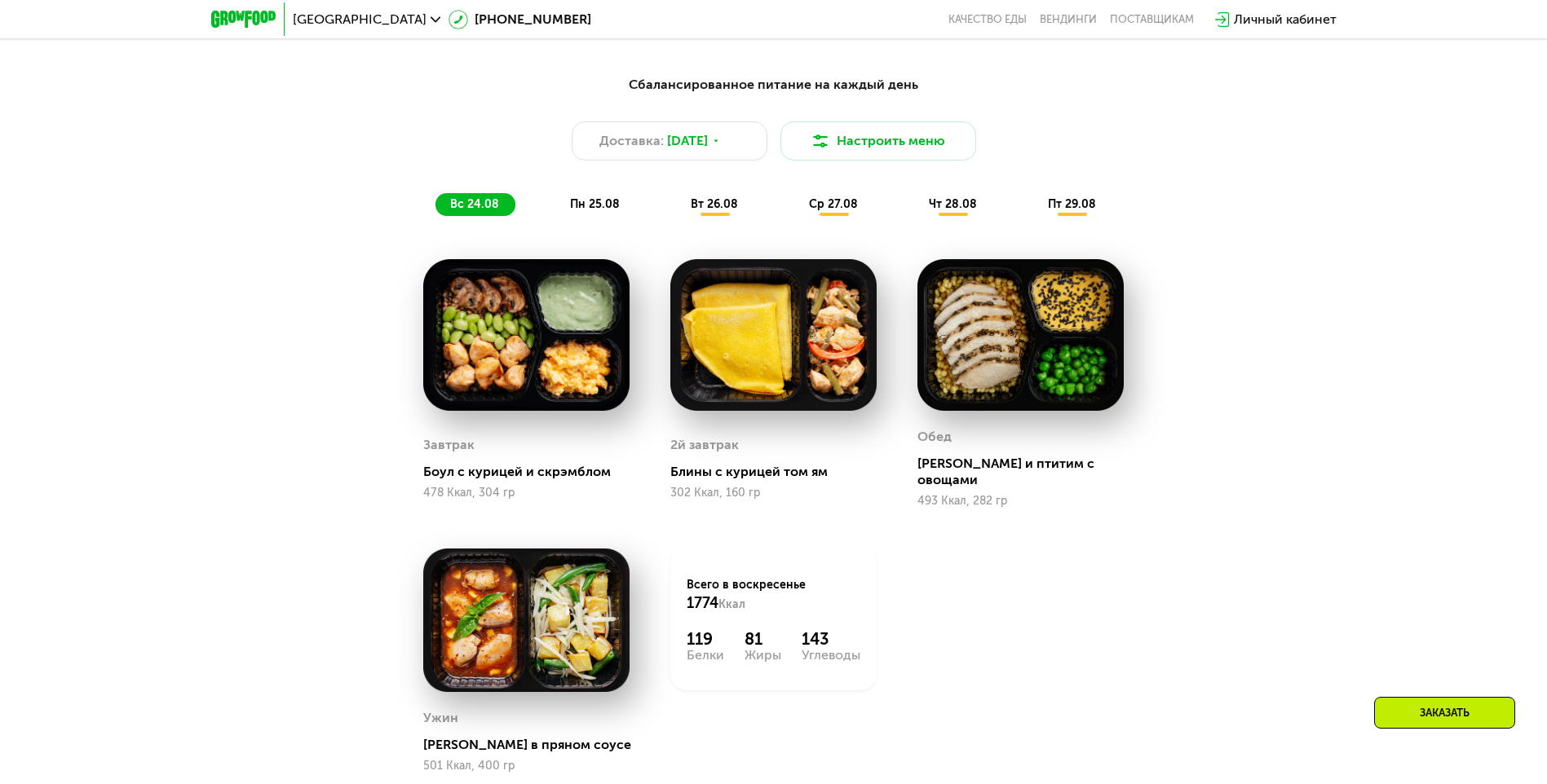
scroll to position [959, 0]
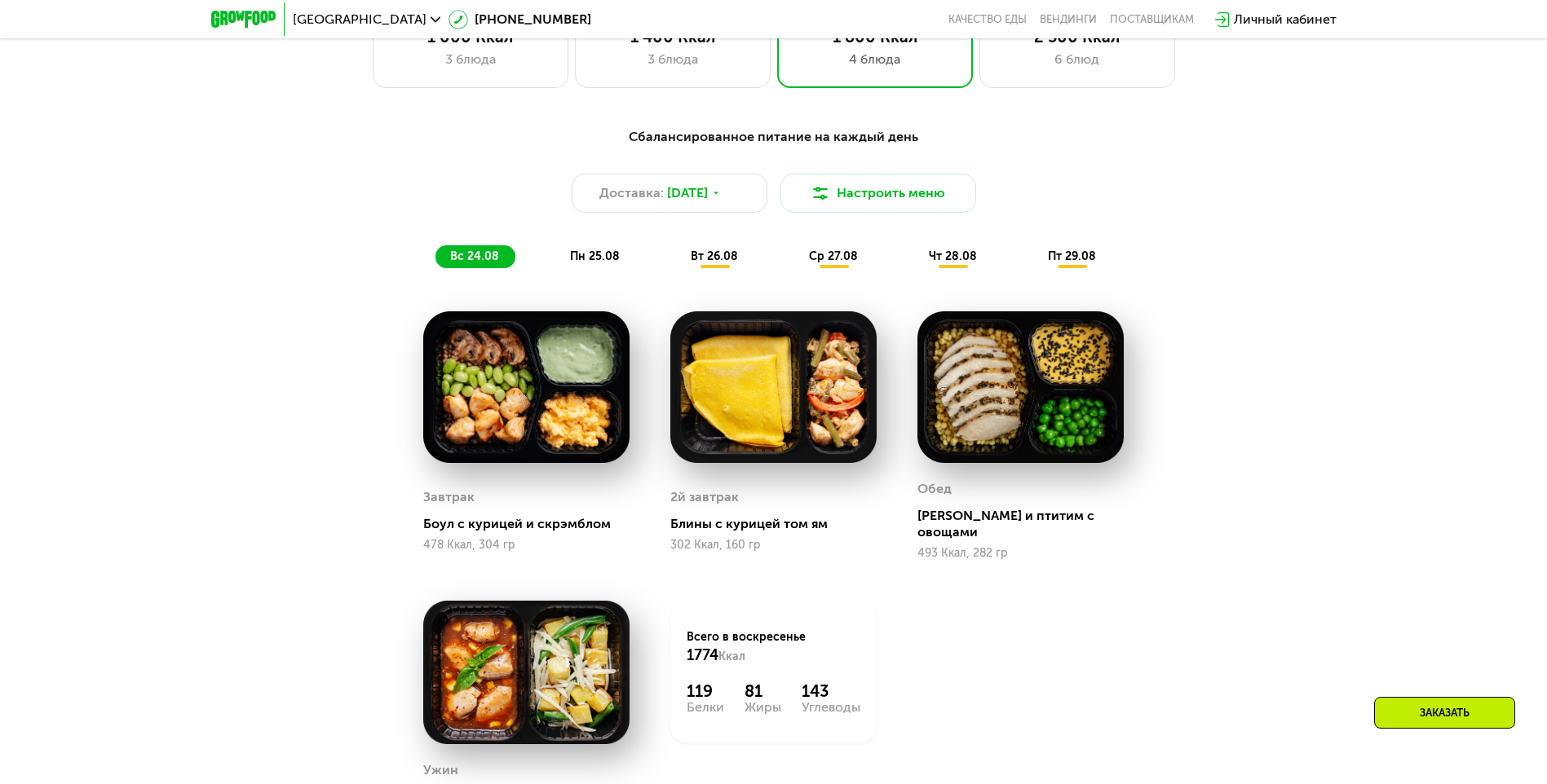
click at [1073, 252] on div "пт 29.08" at bounding box center [1073, 257] width 79 height 23
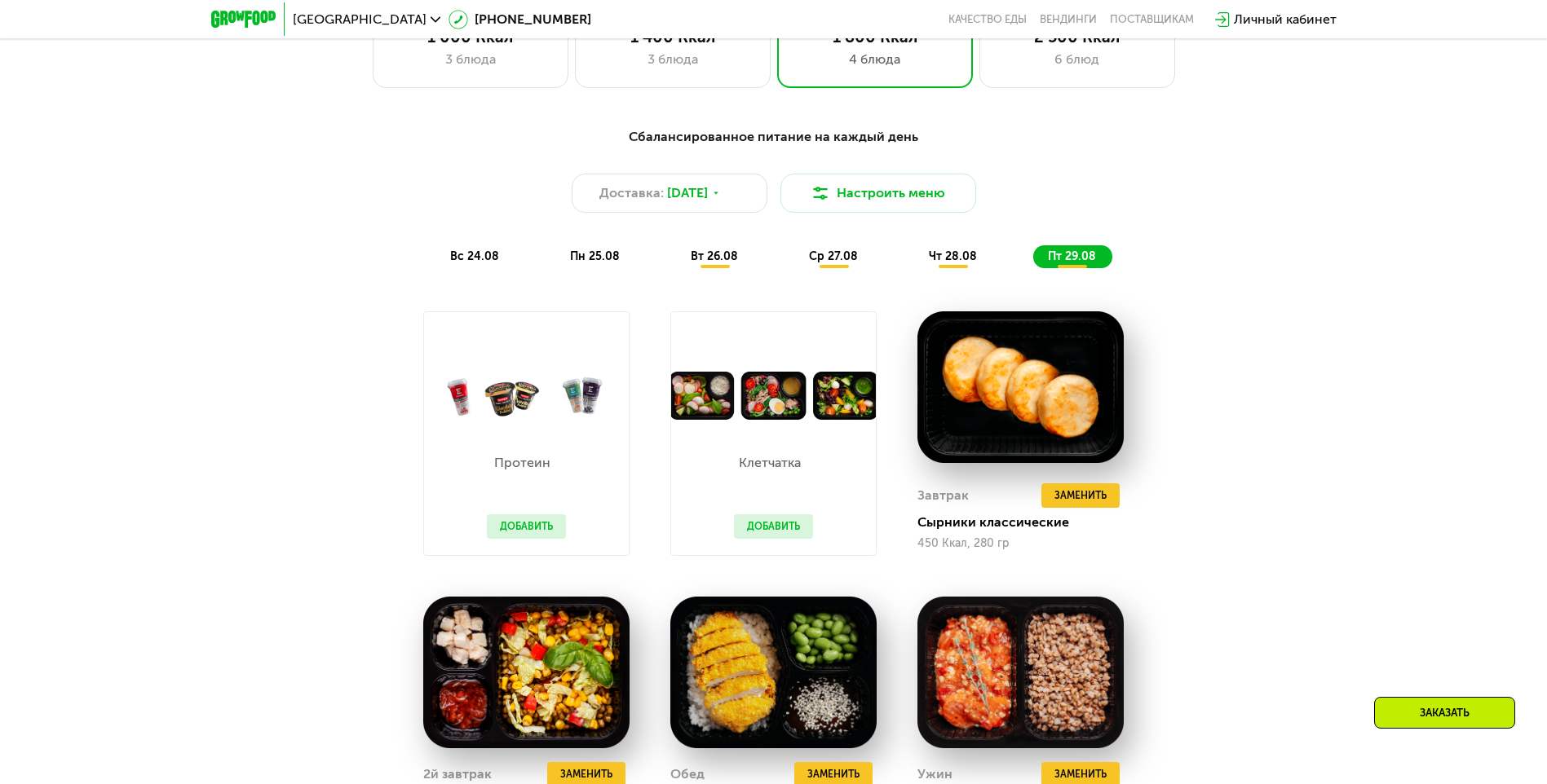
click at [555, 250] on div "вс 24.08" at bounding box center [595, 257] width 81 height 23
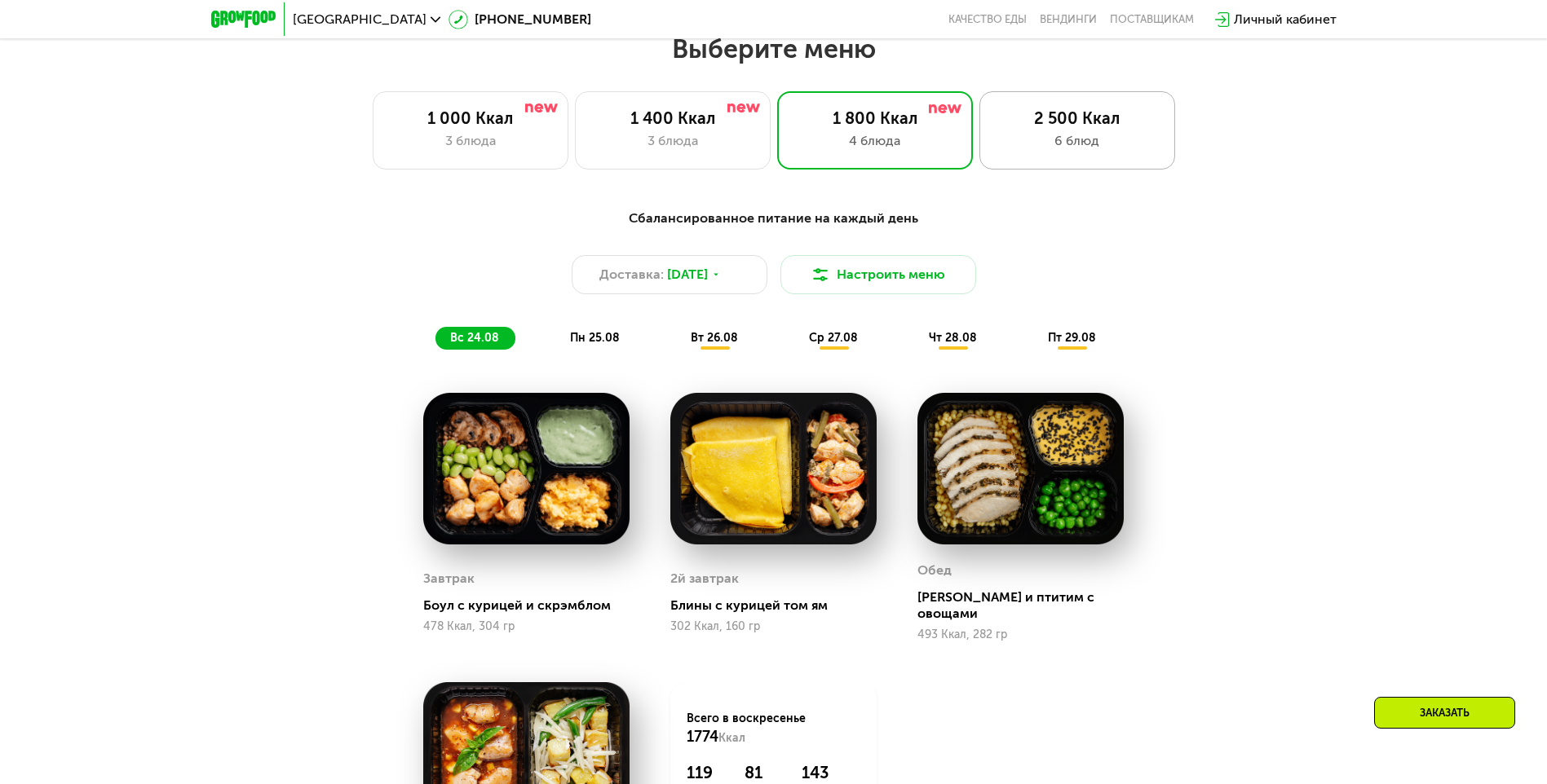
click at [1051, 125] on div "2 500 Ккал" at bounding box center [1077, 118] width 161 height 19
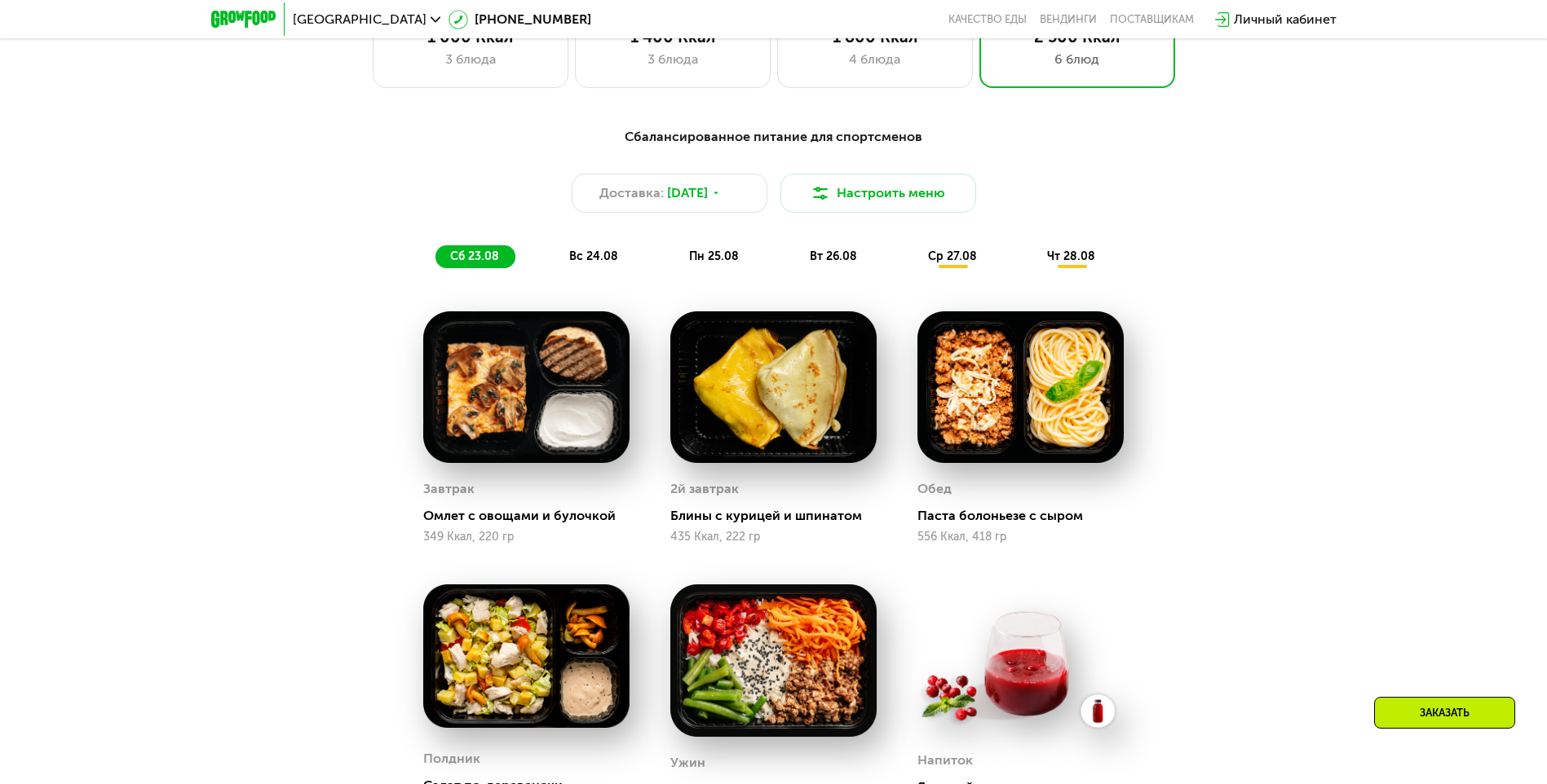
click at [980, 79] on div "1 800 Ккал 4 блюда" at bounding box center [1078, 49] width 196 height 79
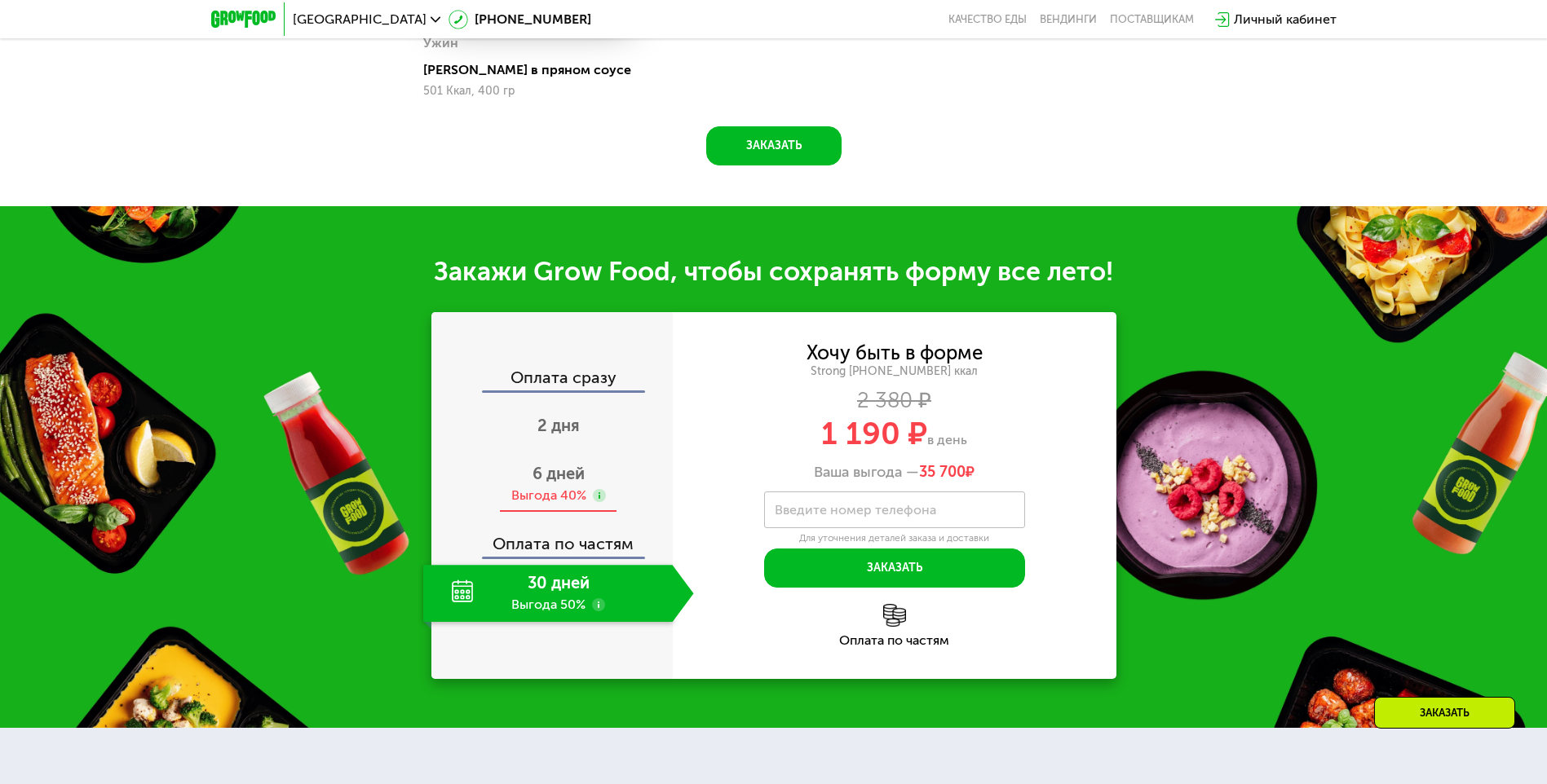
scroll to position [1693, 0]
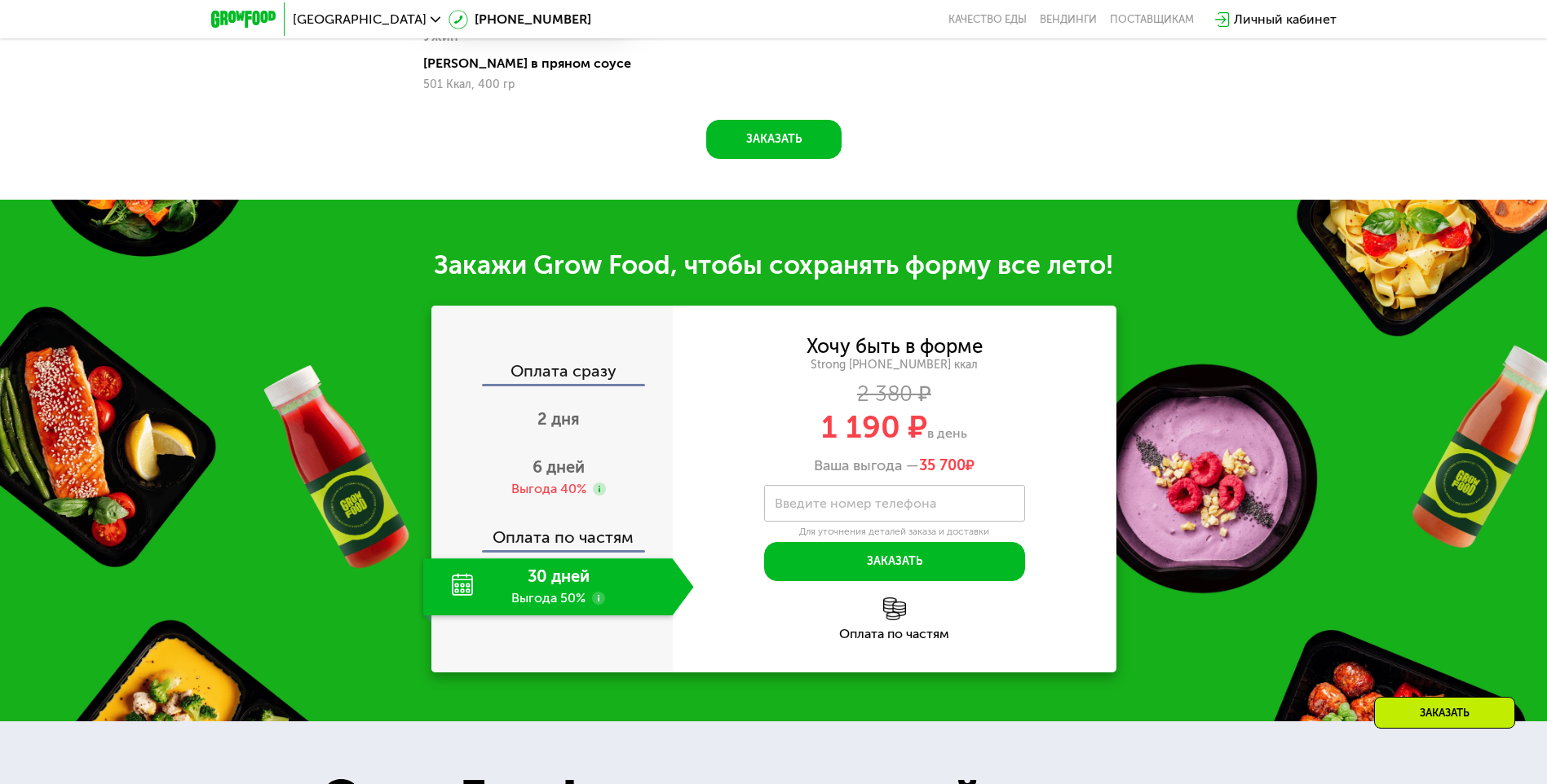
click at [564, 563] on div "30 дней Выгода 50%" at bounding box center [548, 587] width 249 height 57
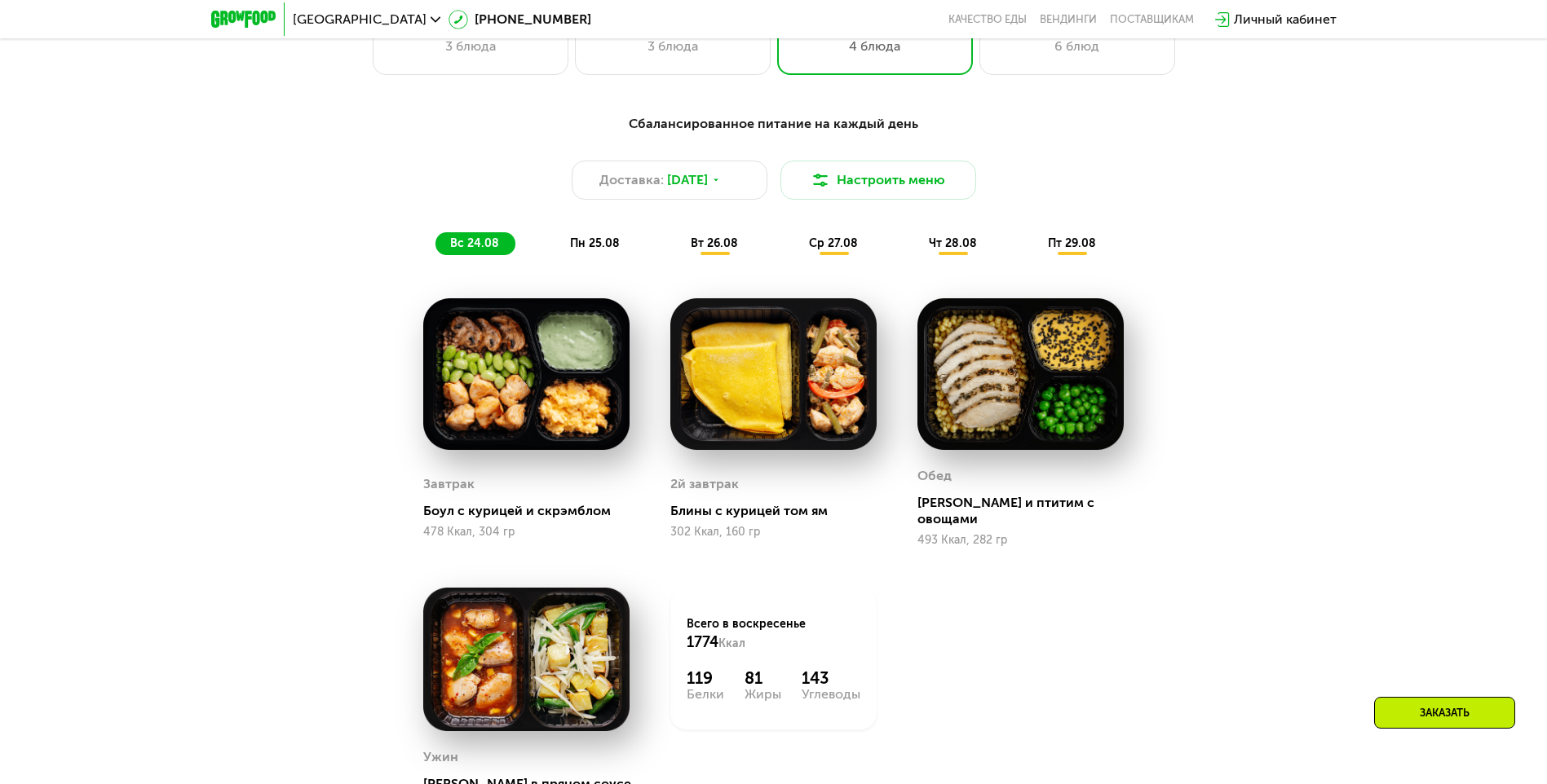
scroll to position [959, 0]
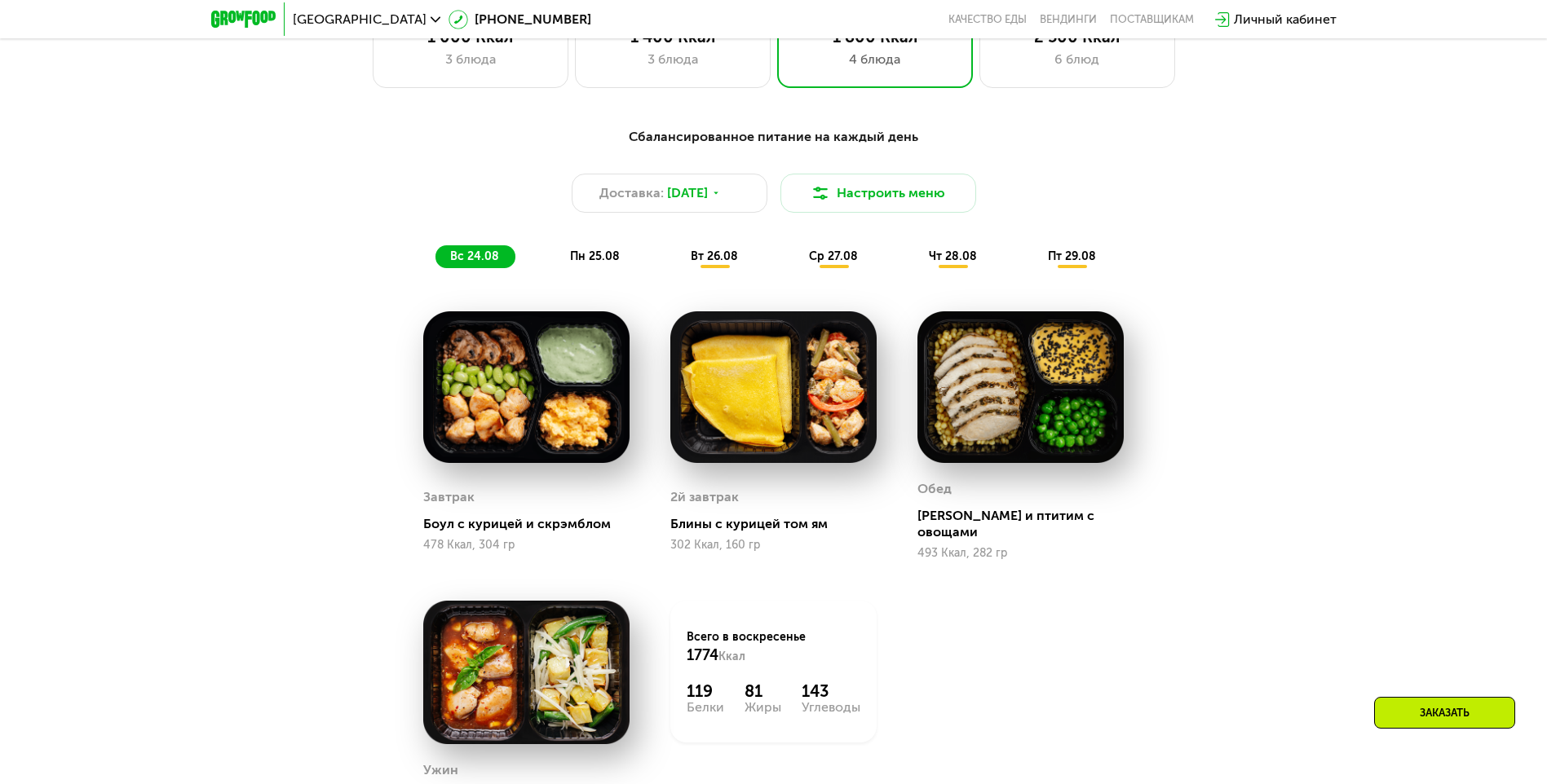
click at [610, 258] on span "пн 25.08" at bounding box center [595, 256] width 50 height 14
